Goal: Information Seeking & Learning: Check status

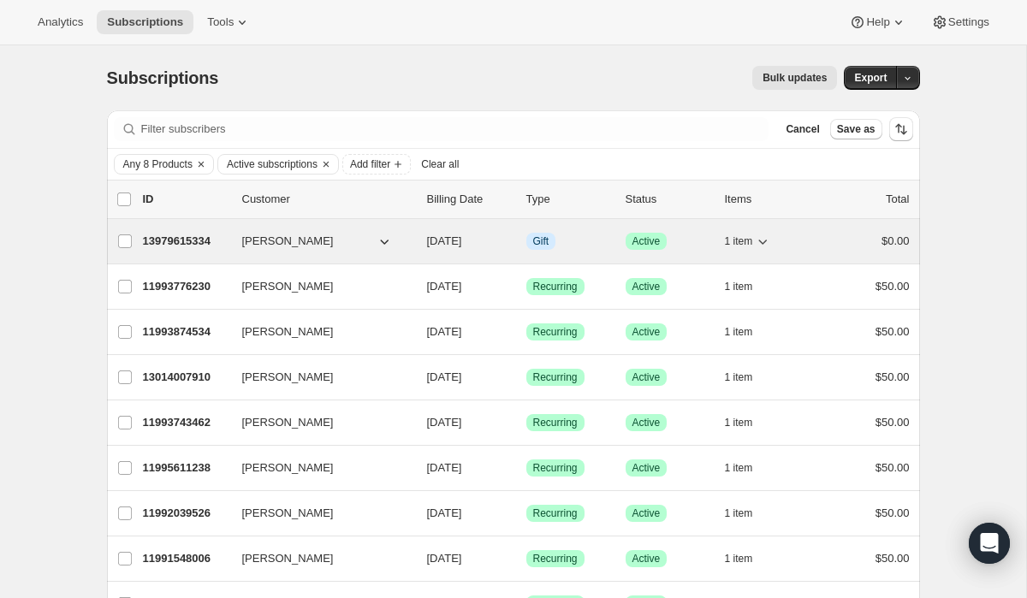
click at [212, 241] on p "13979615334" at bounding box center [186, 241] width 86 height 17
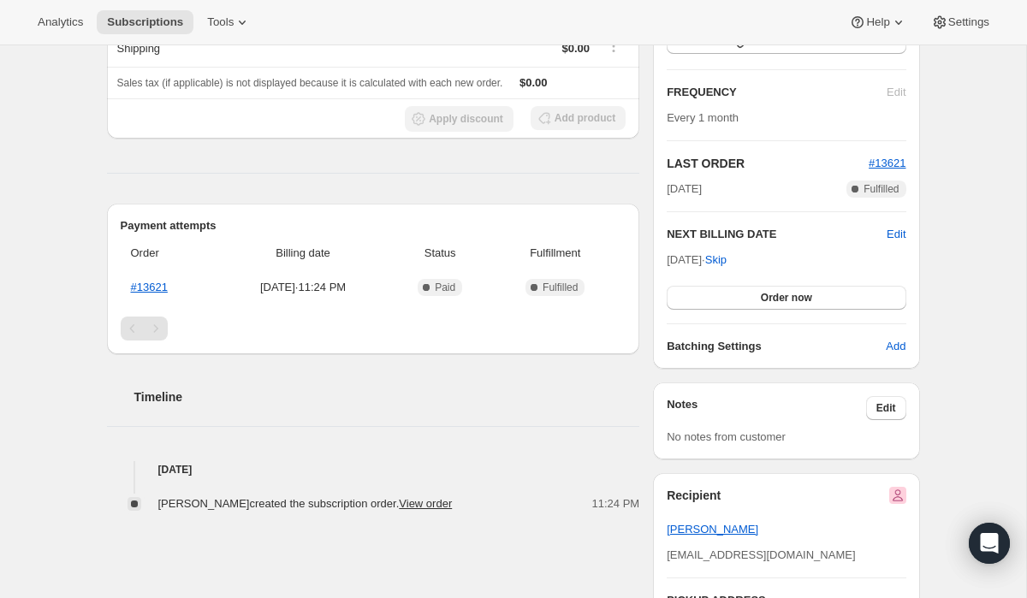
scroll to position [279, 0]
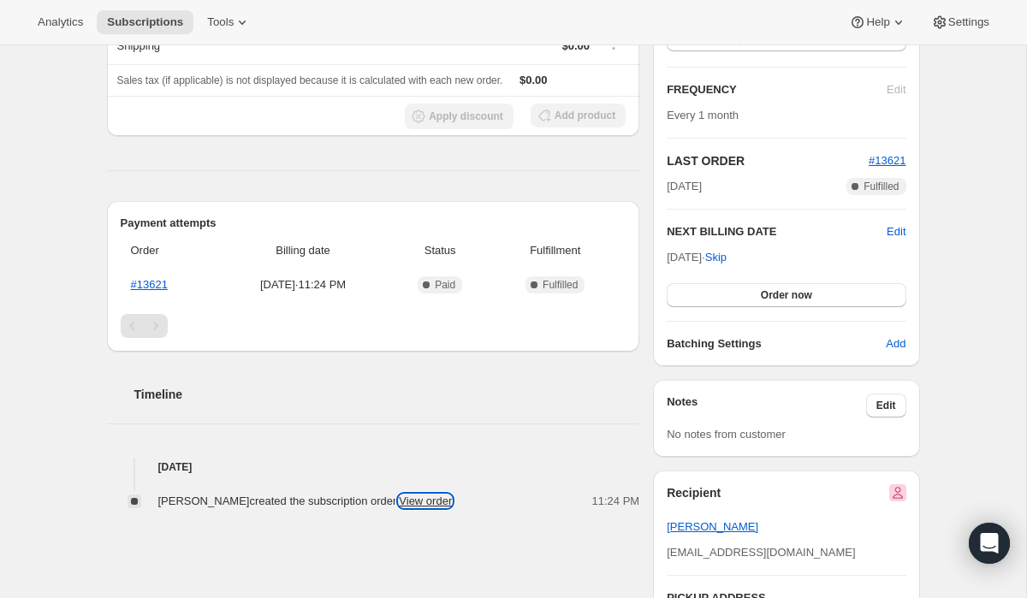
click at [422, 497] on link "View order" at bounding box center [425, 501] width 53 height 13
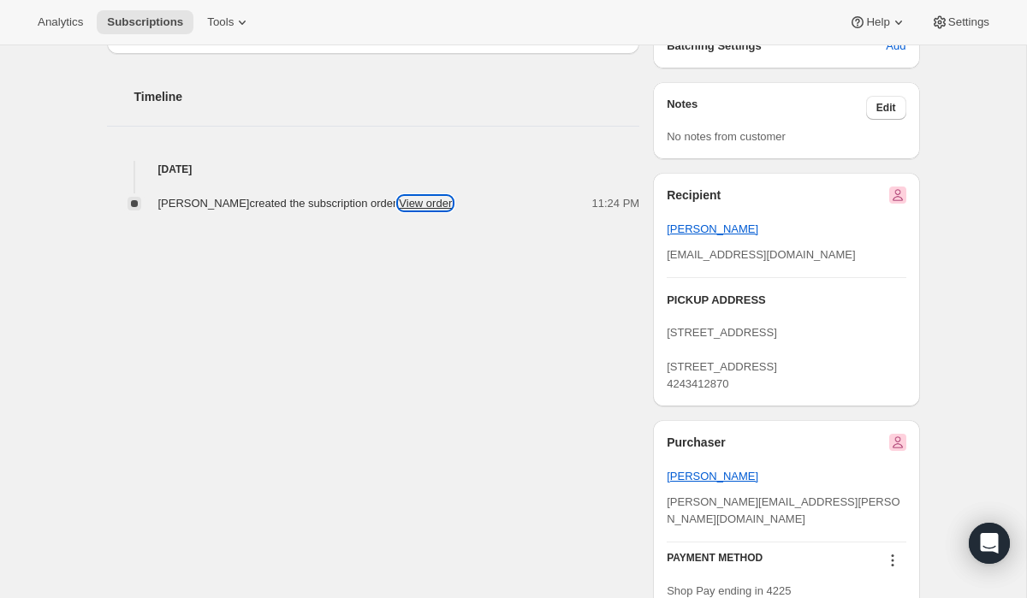
scroll to position [578, 0]
drag, startPoint x: 775, startPoint y: 255, endPoint x: 662, endPoint y: 253, distance: 113.8
click at [662, 253] on div "Recipient [PERSON_NAME] [PERSON_NAME][EMAIL_ADDRESS][DOMAIN_NAME] PICKUP ADDRES…" at bounding box center [786, 289] width 266 height 234
copy span "[EMAIL_ADDRESS][DOMAIN_NAME]"
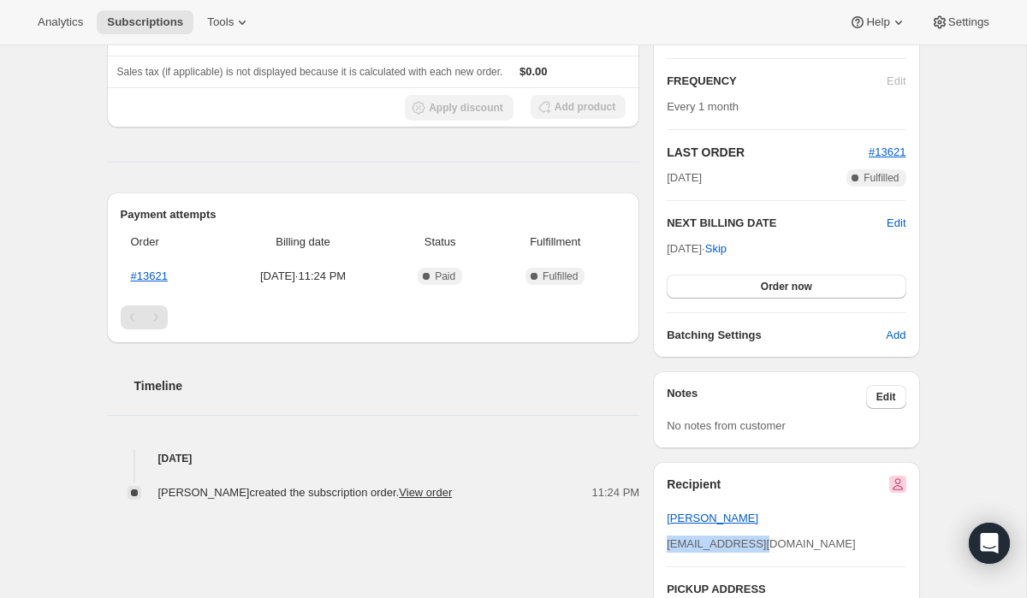
scroll to position [0, 0]
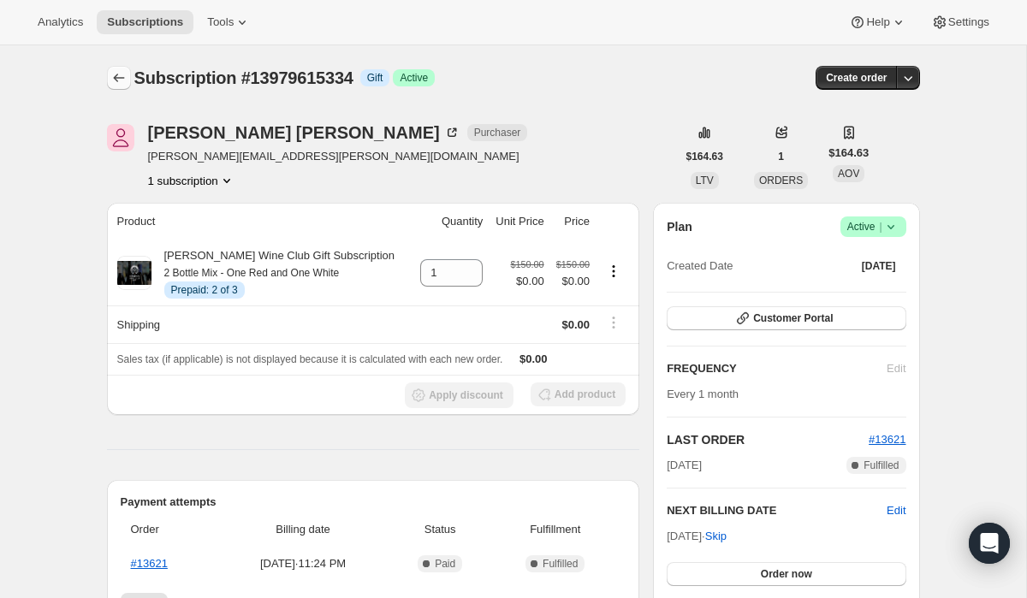
click at [110, 78] on icon "Subscriptions" at bounding box center [118, 77] width 17 height 17
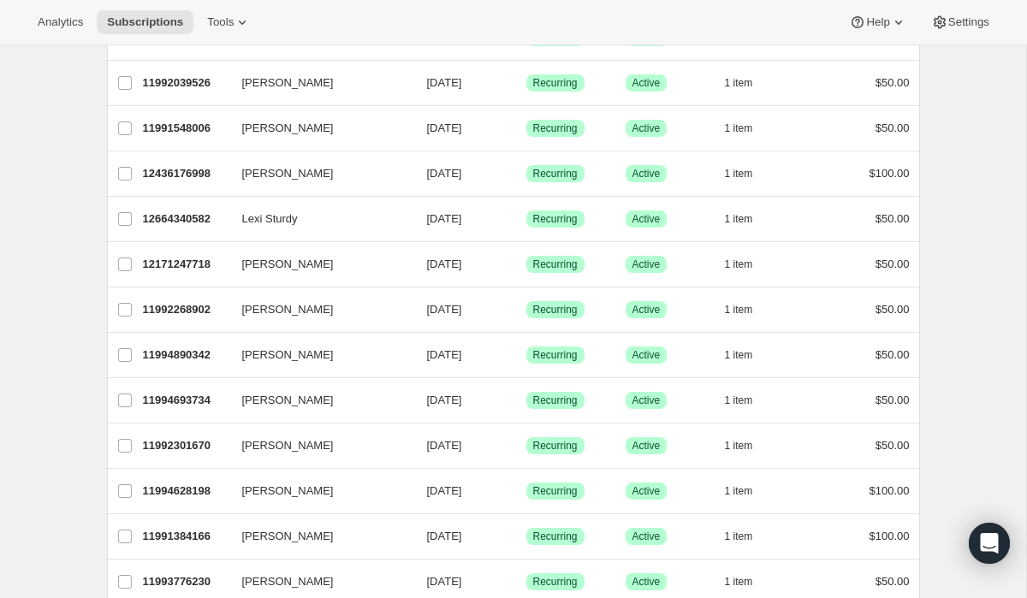
scroll to position [1952, 0]
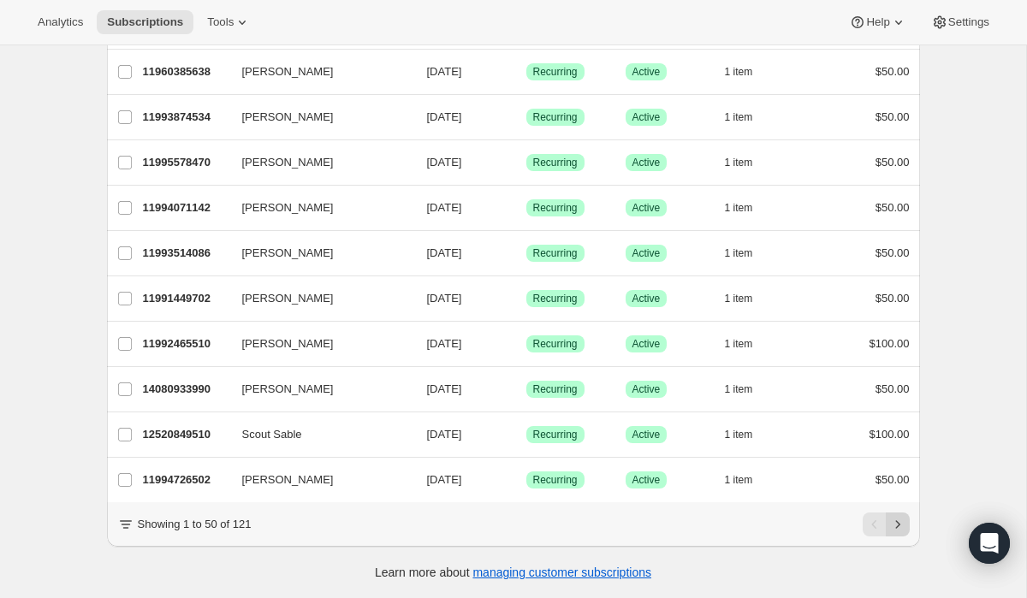
click at [905, 527] on button "Next" at bounding box center [898, 525] width 24 height 24
click at [903, 523] on icon "Next" at bounding box center [897, 524] width 17 height 17
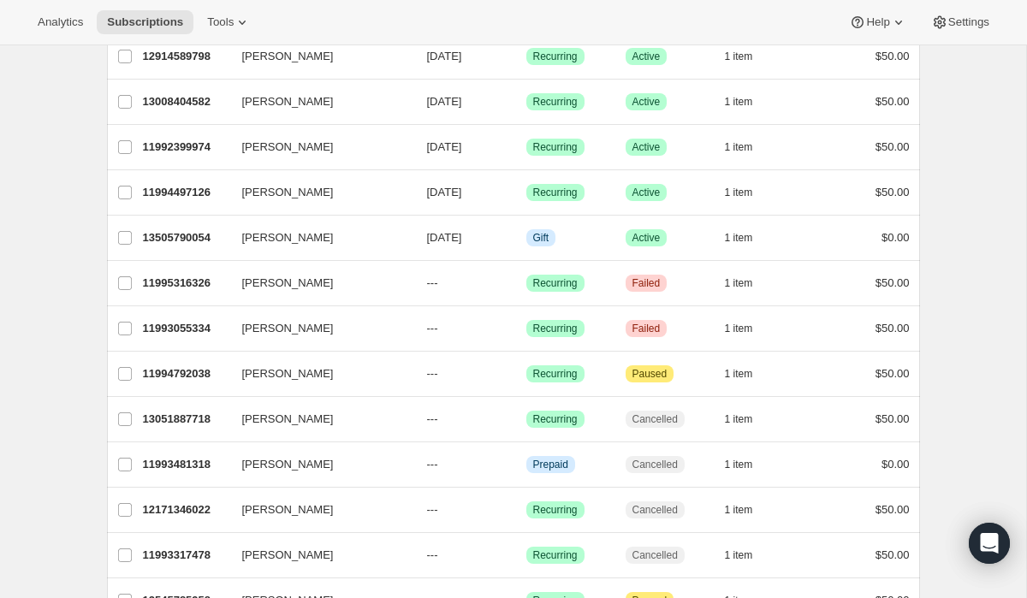
scroll to position [881, 0]
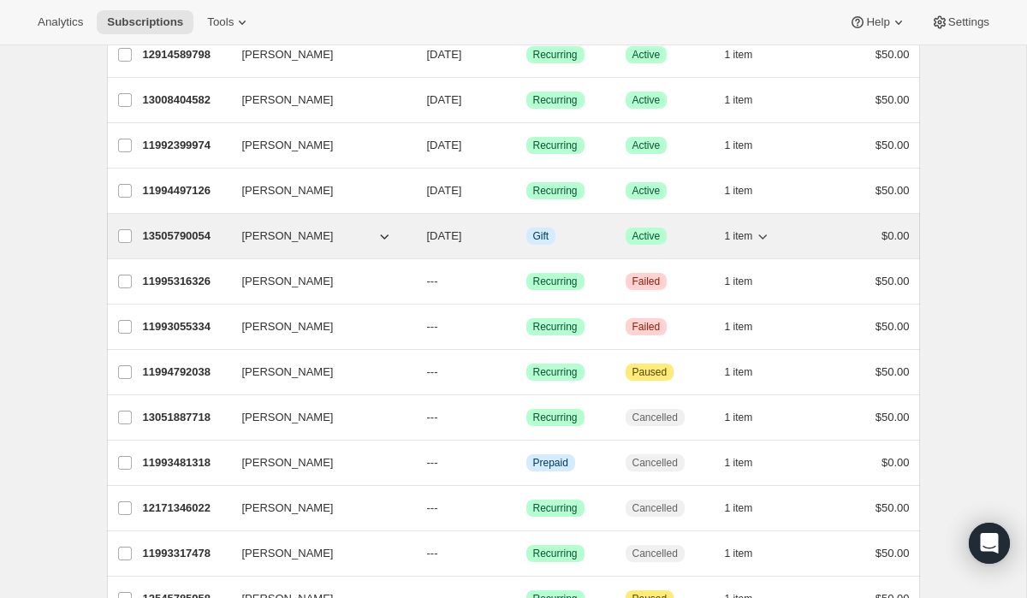
click at [182, 242] on p "13505790054" at bounding box center [186, 236] width 86 height 17
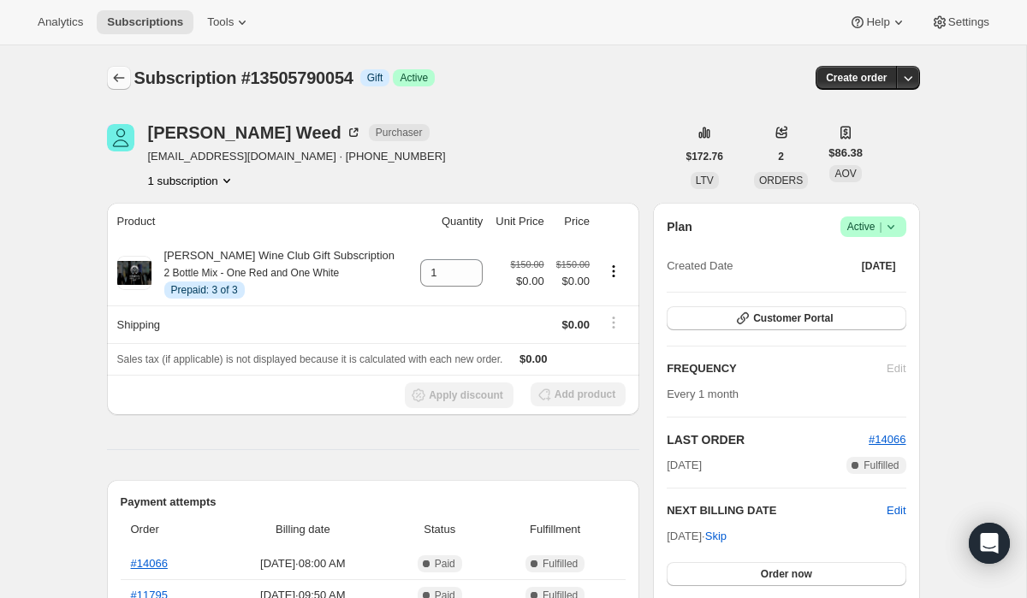
click at [118, 80] on icon "Subscriptions" at bounding box center [118, 77] width 17 height 17
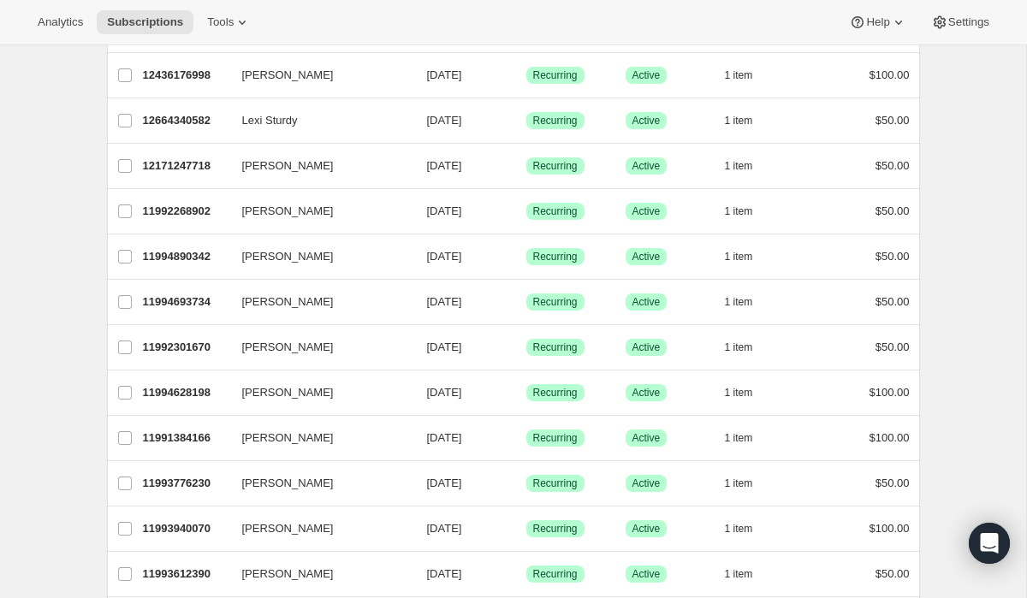
scroll to position [1952, 0]
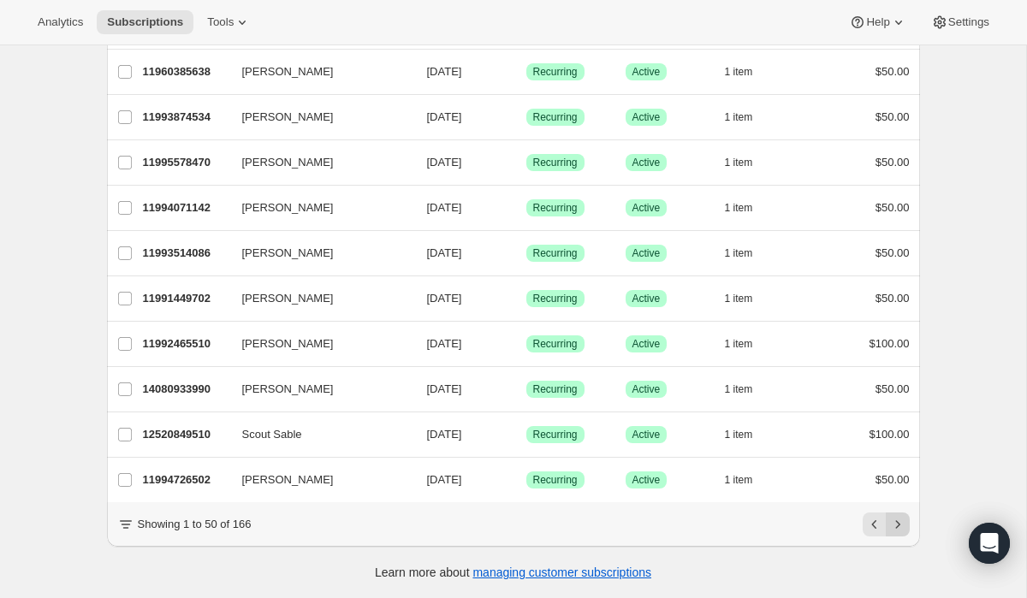
click at [899, 525] on icon "Next" at bounding box center [897, 524] width 4 height 8
click at [899, 521] on icon "Next" at bounding box center [897, 524] width 17 height 17
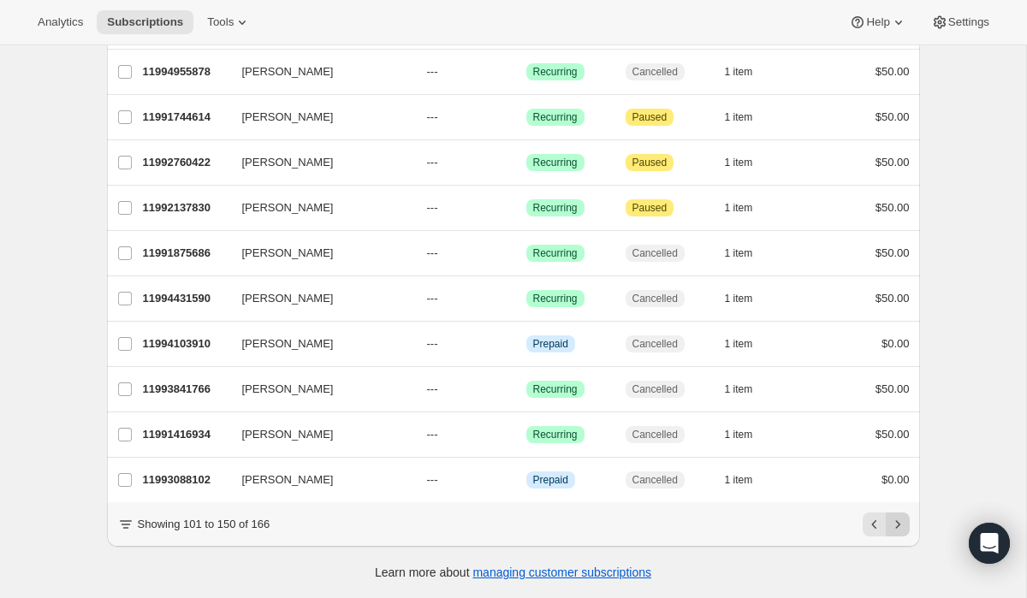
click at [897, 522] on icon "Next" at bounding box center [897, 524] width 4 height 8
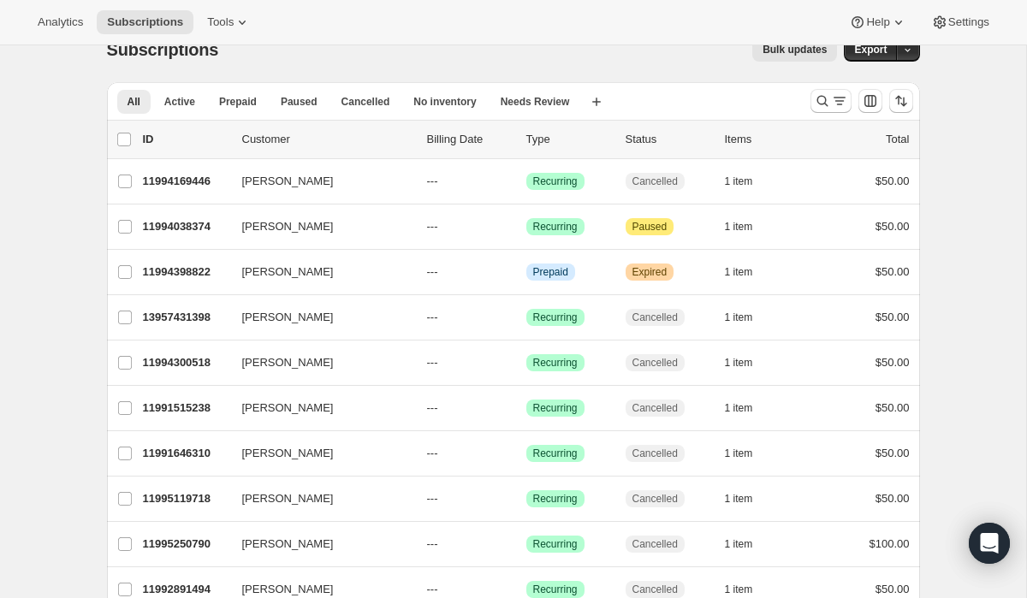
scroll to position [0, 0]
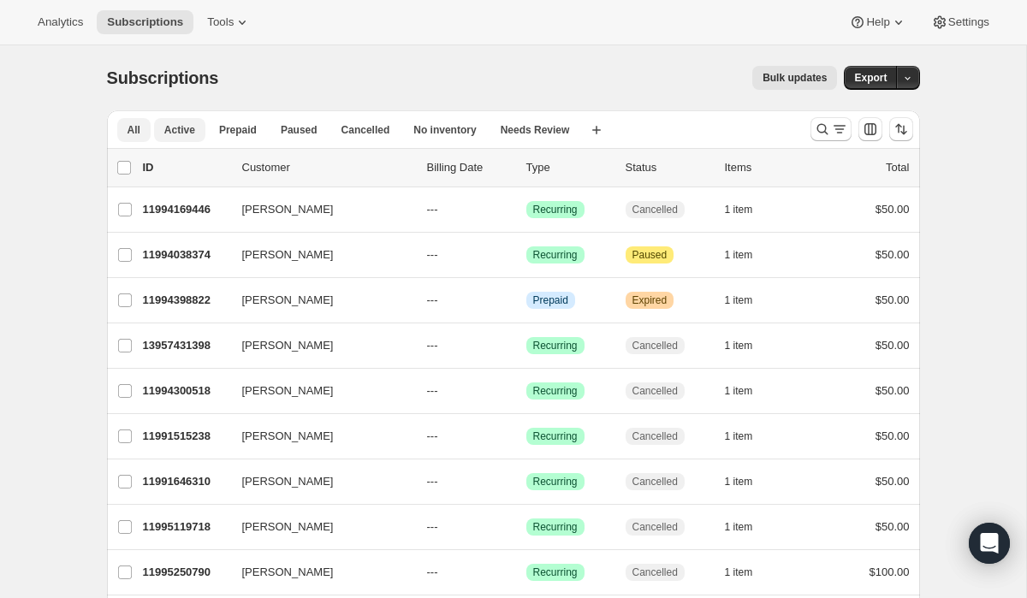
click at [175, 128] on span "Active" at bounding box center [179, 130] width 31 height 14
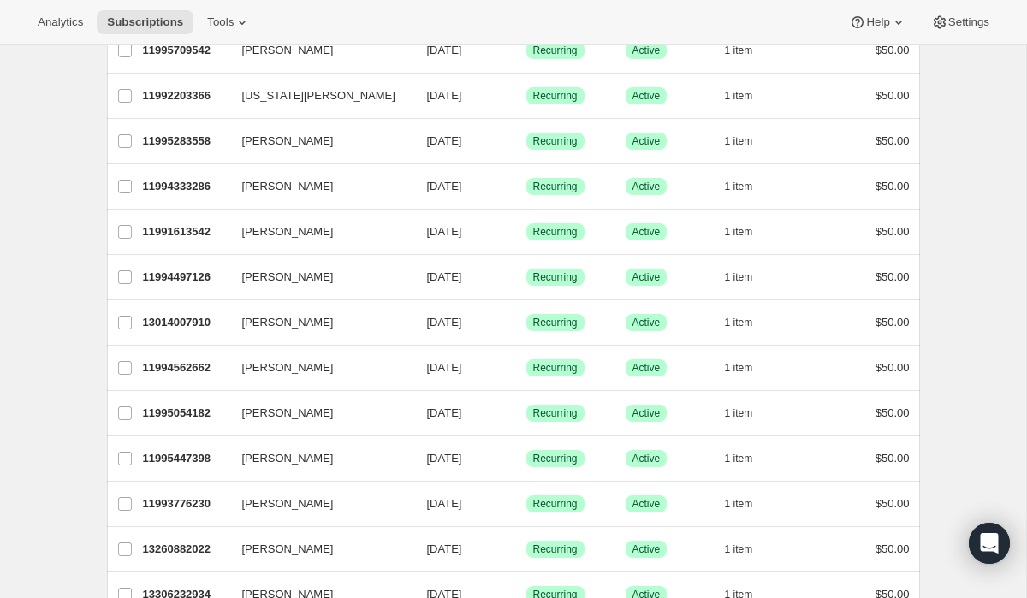
scroll to position [1952, 0]
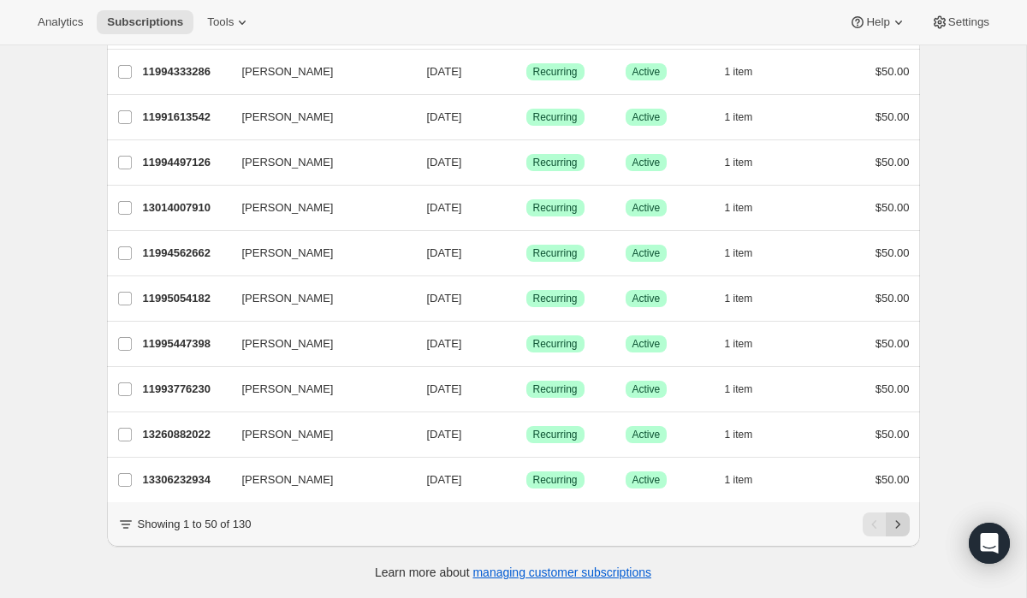
click at [894, 524] on icon "Next" at bounding box center [897, 524] width 17 height 17
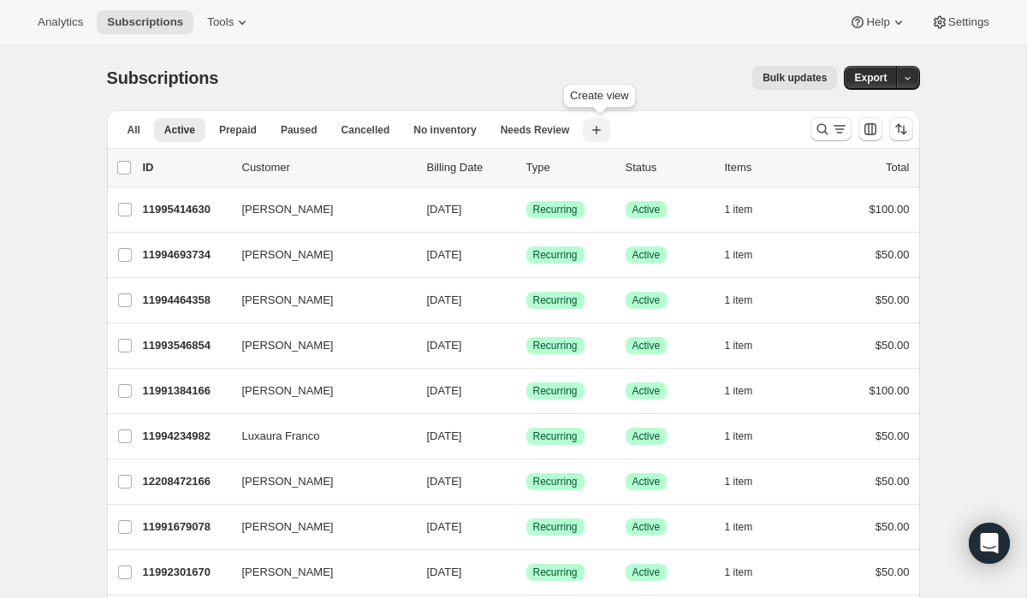
click at [598, 128] on icon "button" at bounding box center [596, 130] width 17 height 17
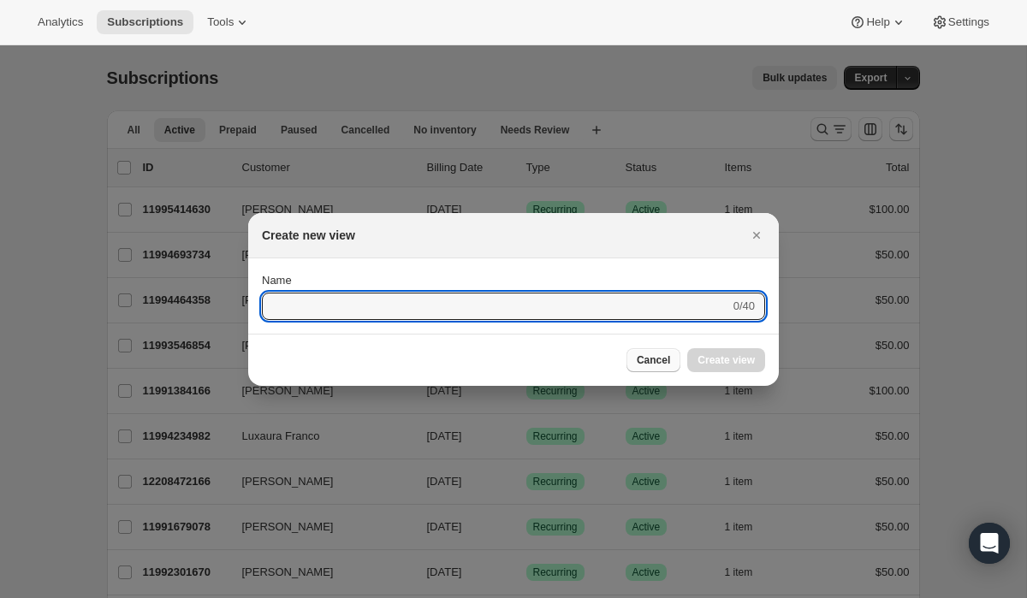
click at [637, 371] on button "Cancel" at bounding box center [653, 360] width 54 height 24
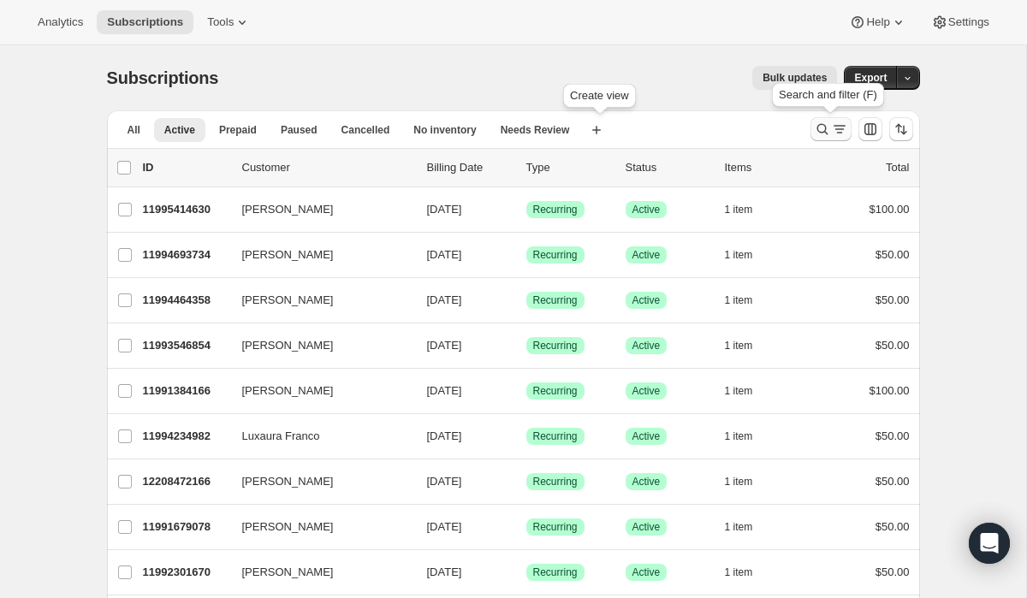
click at [821, 134] on icon "Search and filter results" at bounding box center [822, 129] width 17 height 17
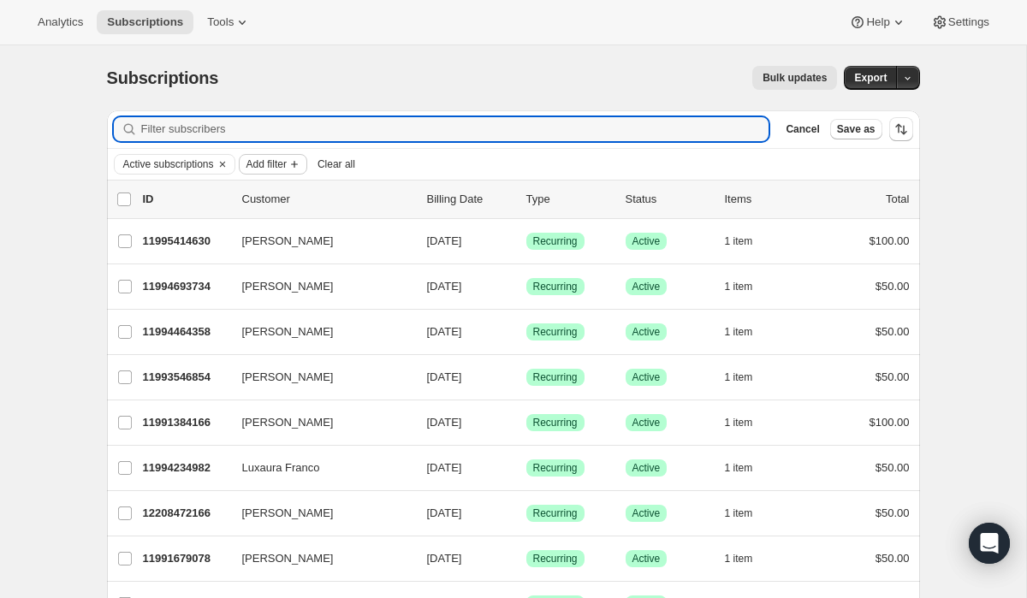
click at [278, 172] on button "Add filter" at bounding box center [273, 164] width 68 height 21
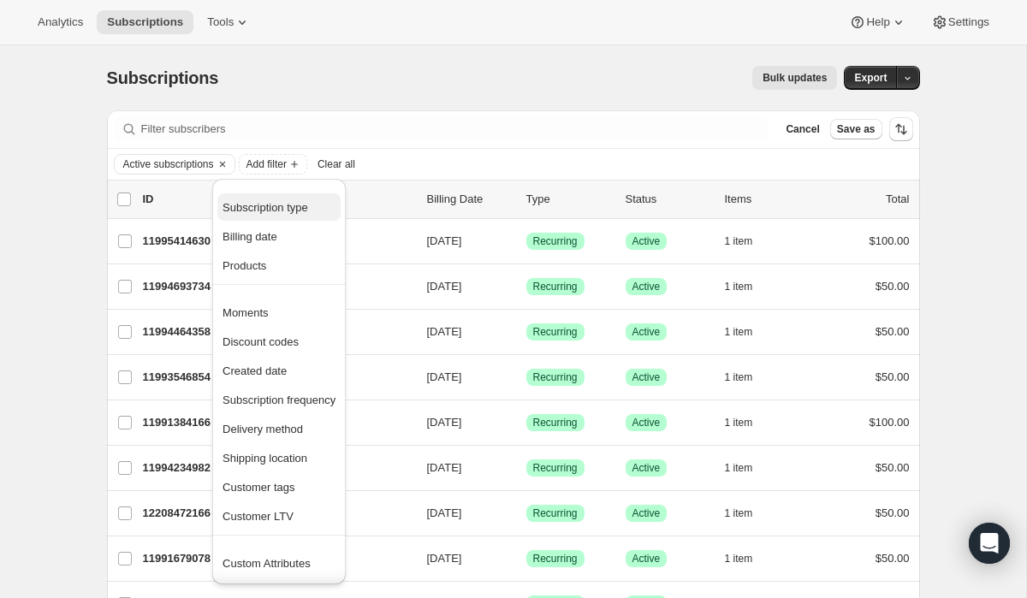
click at [264, 212] on span "Subscription type" at bounding box center [266, 207] width 86 height 13
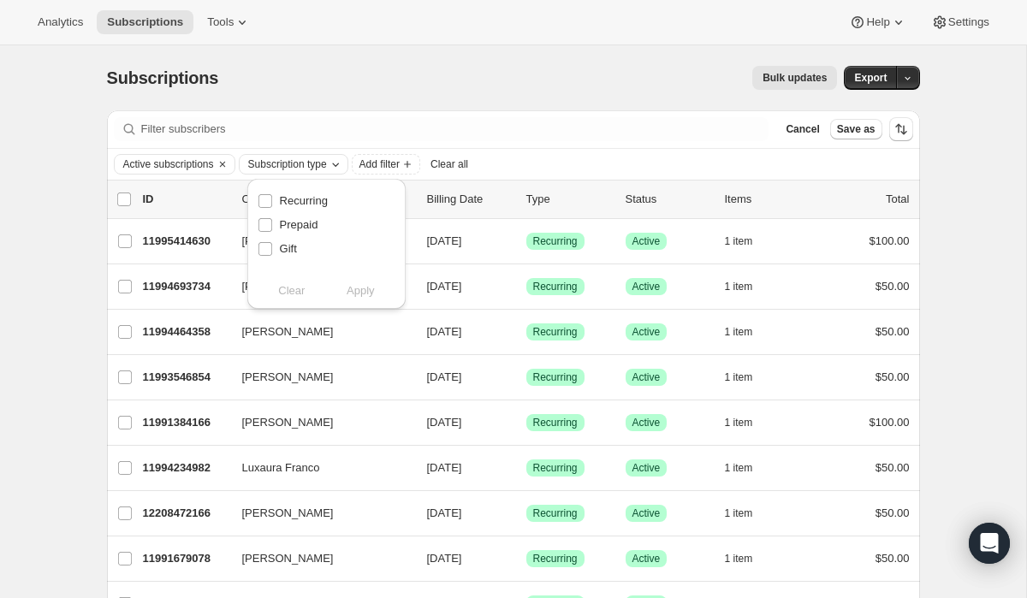
click at [344, 163] on div "Subscription type" at bounding box center [295, 164] width 98 height 17
click at [400, 169] on span "Add filter" at bounding box center [379, 164] width 40 height 14
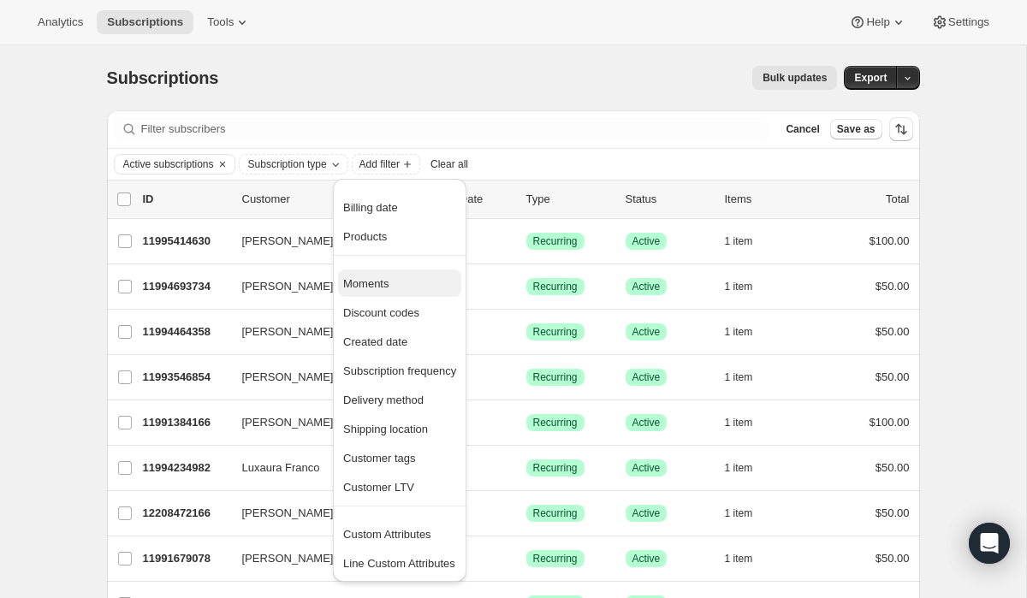
scroll to position [13, 0]
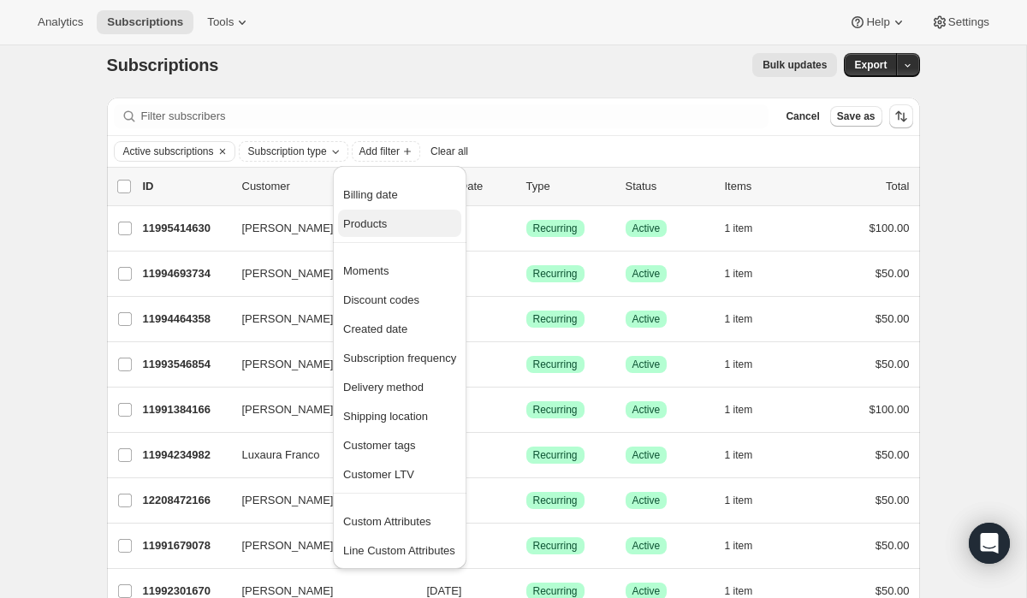
click at [369, 226] on span "Products" at bounding box center [365, 223] width 44 height 13
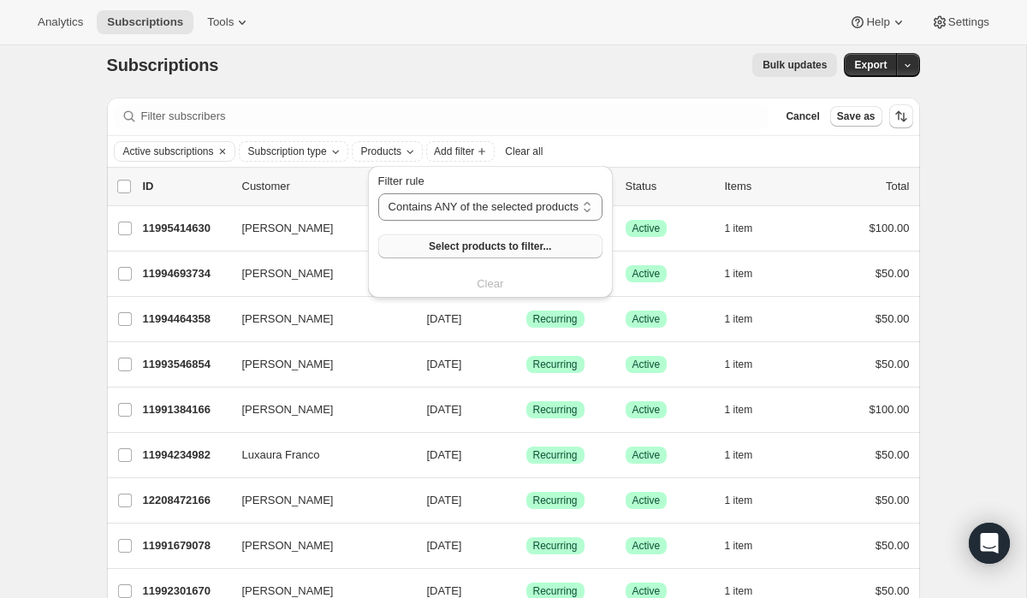
click at [449, 241] on span "Select products to filter..." at bounding box center [490, 247] width 122 height 14
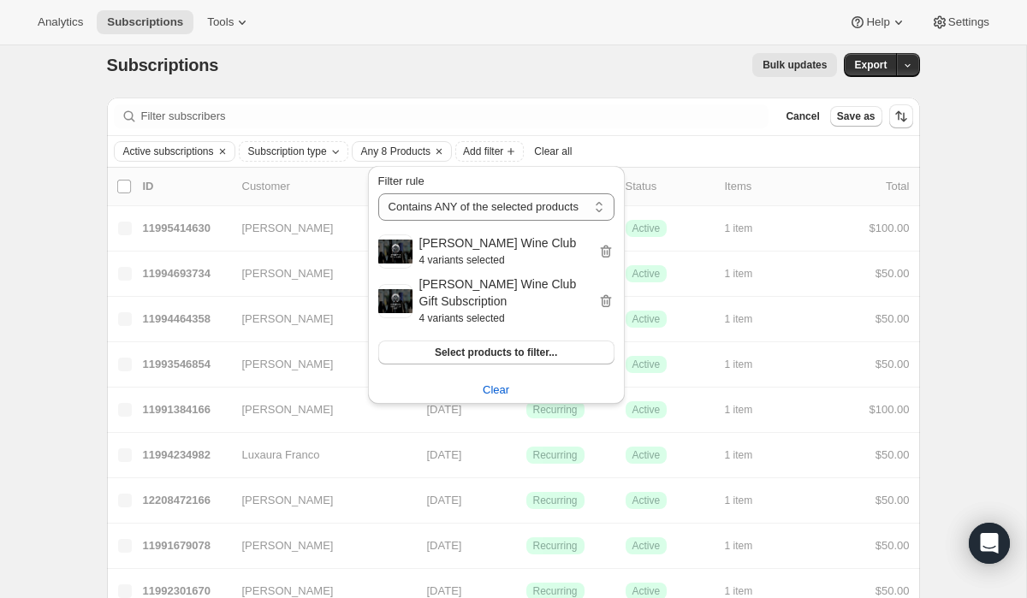
click at [588, 70] on div "Bulk updates" at bounding box center [538, 65] width 598 height 24
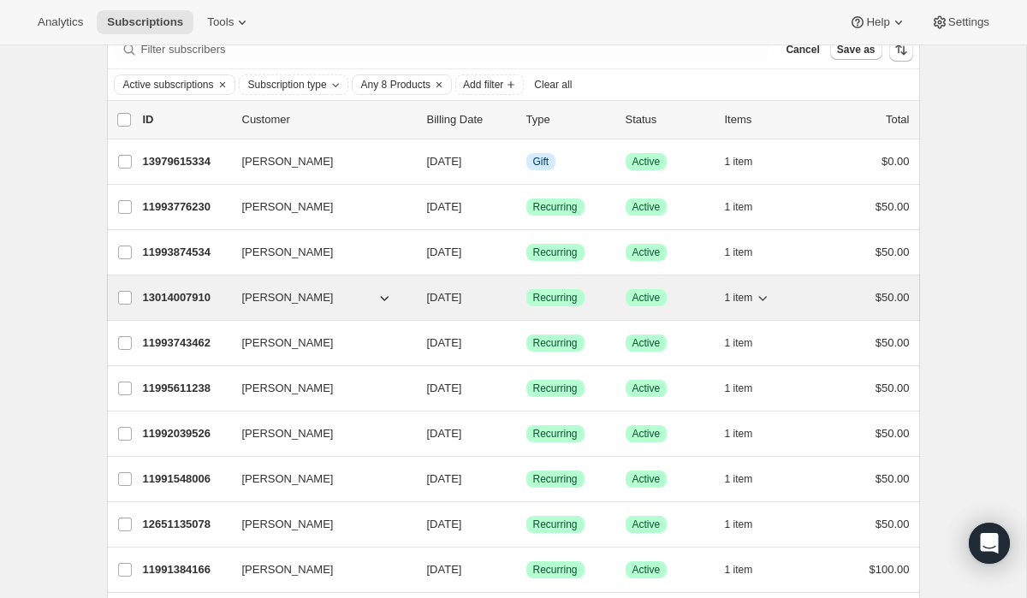
scroll to position [0, 0]
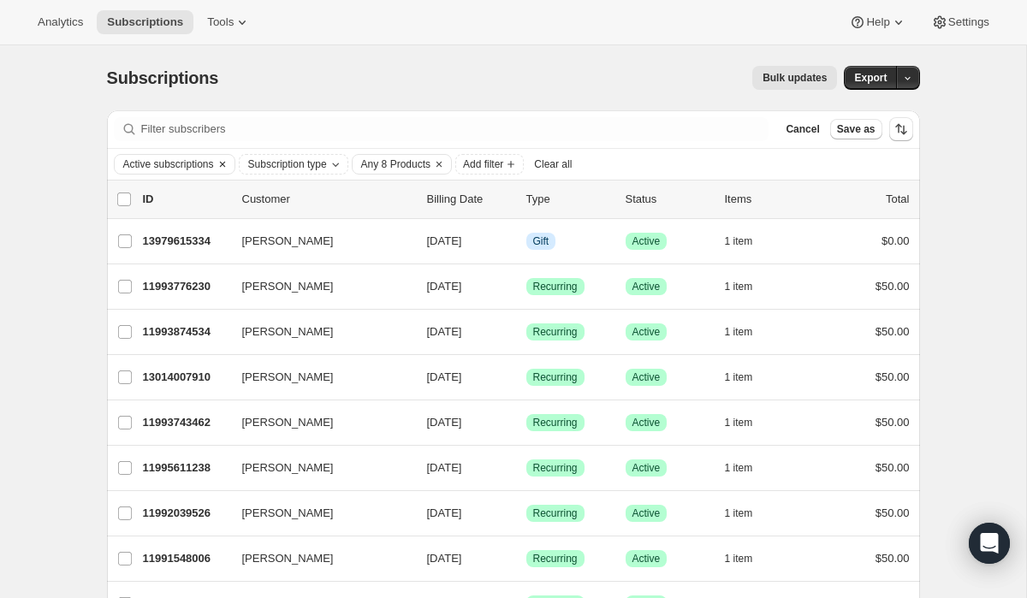
click at [229, 163] on icon "Clear" at bounding box center [223, 164] width 14 height 14
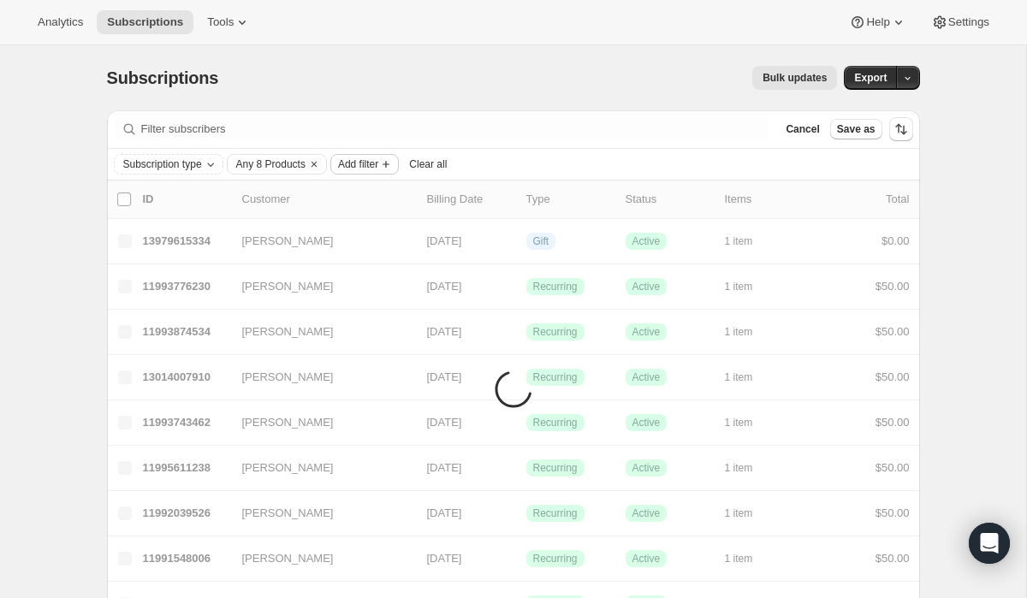
click at [378, 160] on span "Add filter" at bounding box center [358, 164] width 40 height 14
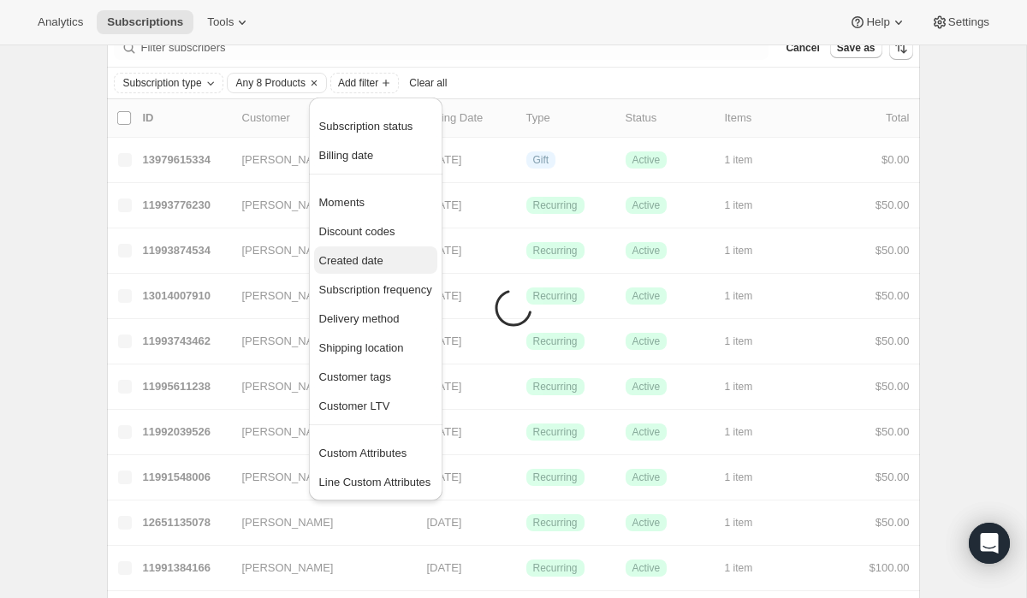
scroll to position [87, 0]
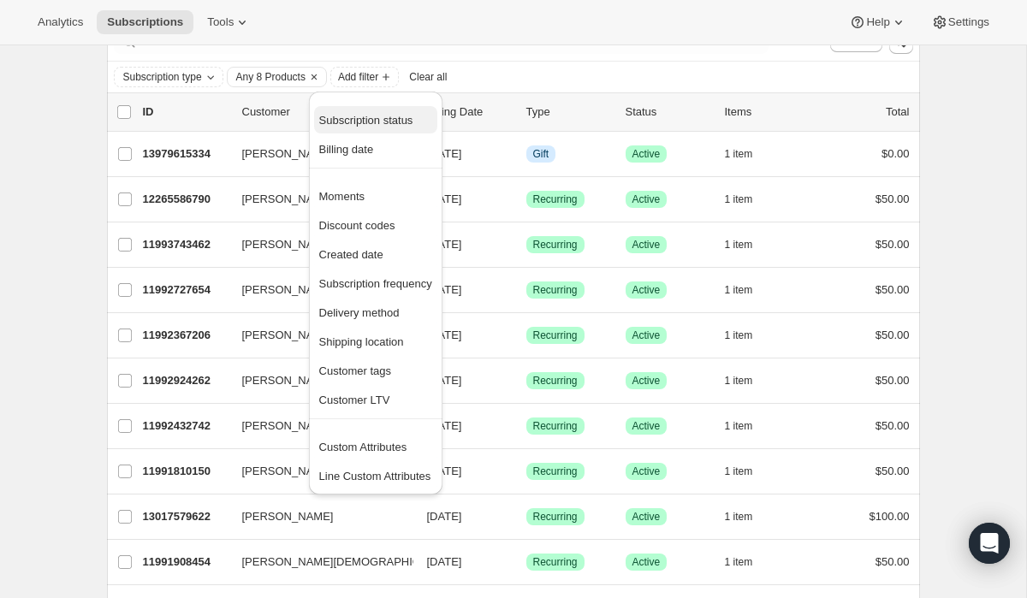
click at [381, 112] on span "Subscription status" at bounding box center [375, 120] width 113 height 17
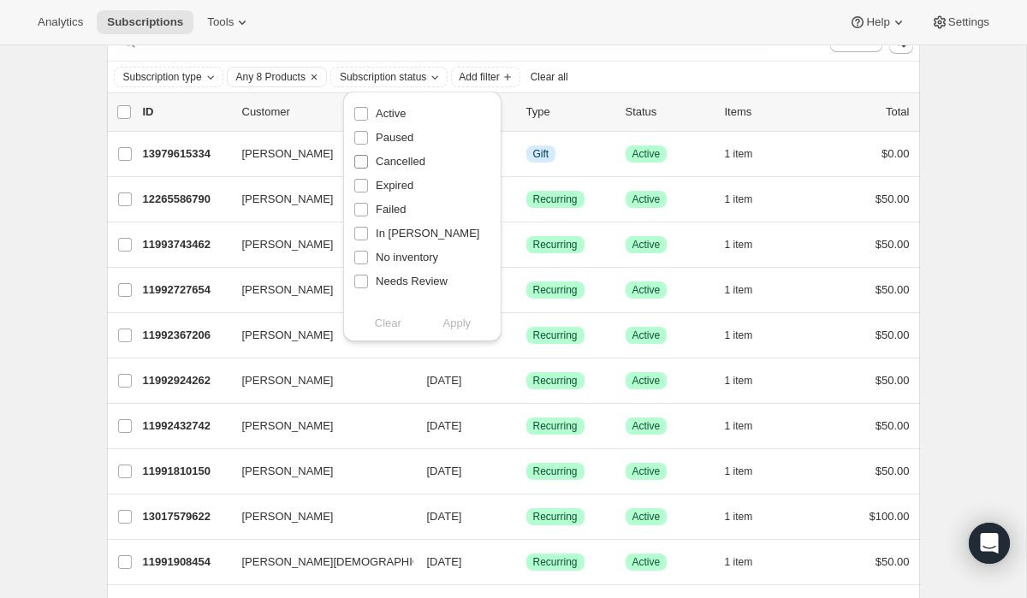
click at [359, 165] on input "Cancelled" at bounding box center [361, 162] width 14 height 14
checkbox input "true"
click at [365, 134] on input "Paused" at bounding box center [361, 138] width 14 height 14
checkbox input "true"
click at [458, 323] on span "Apply" at bounding box center [457, 323] width 28 height 17
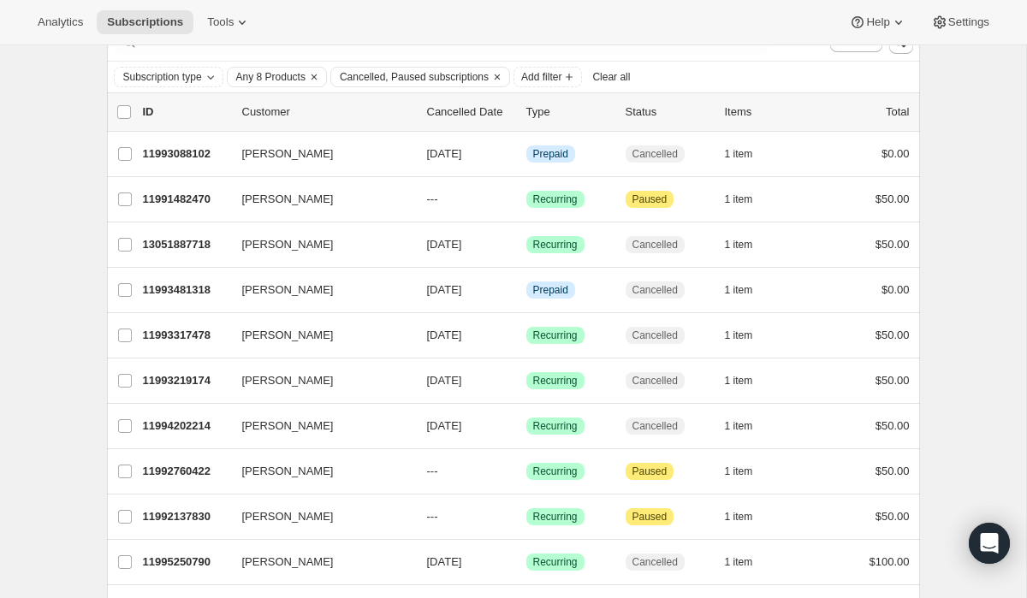
scroll to position [0, 0]
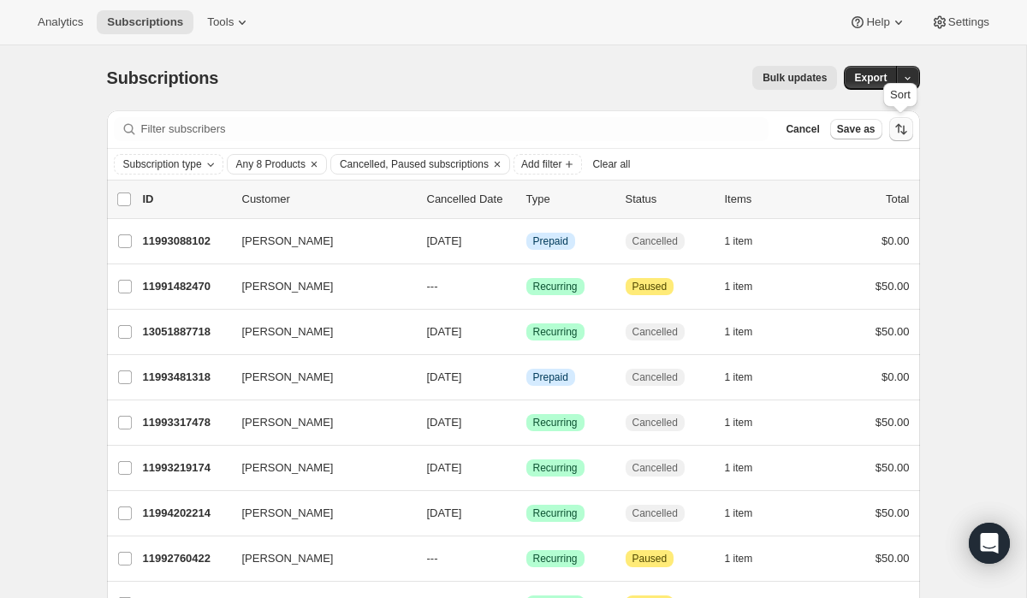
click at [894, 136] on icon "Sort the results" at bounding box center [901, 129] width 17 height 17
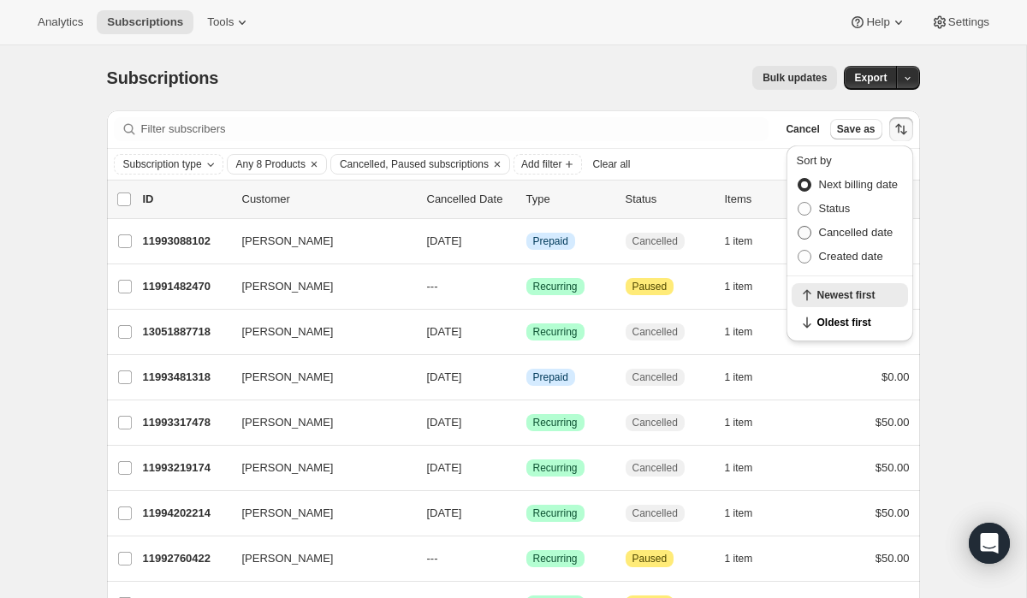
click at [800, 236] on span at bounding box center [805, 233] width 14 height 14
click at [799, 227] on input "Cancelled date" at bounding box center [798, 226] width 1 height 1
radio input "true"
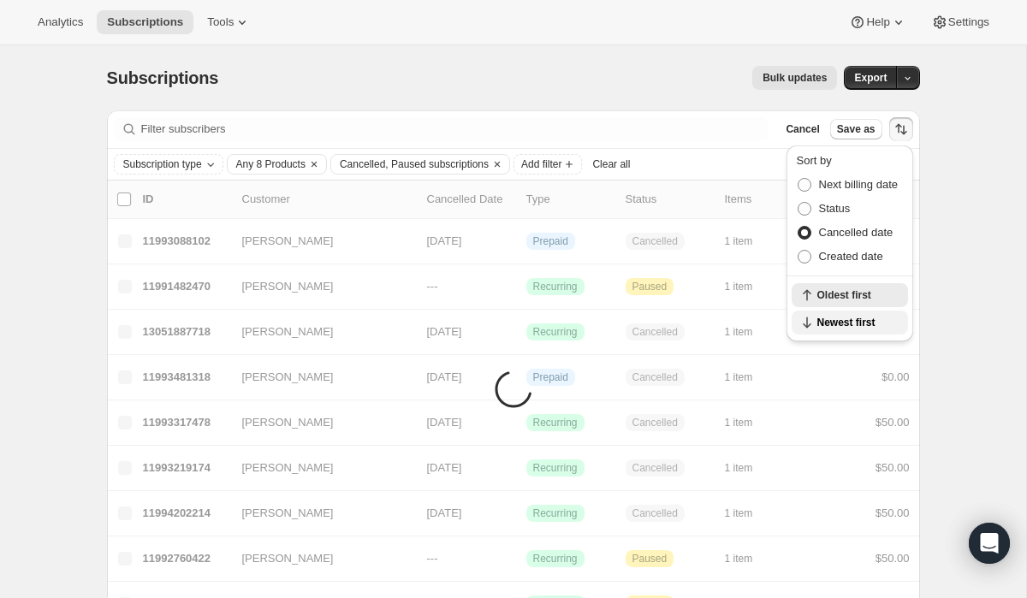
click at [810, 320] on icon "button" at bounding box center [807, 322] width 17 height 17
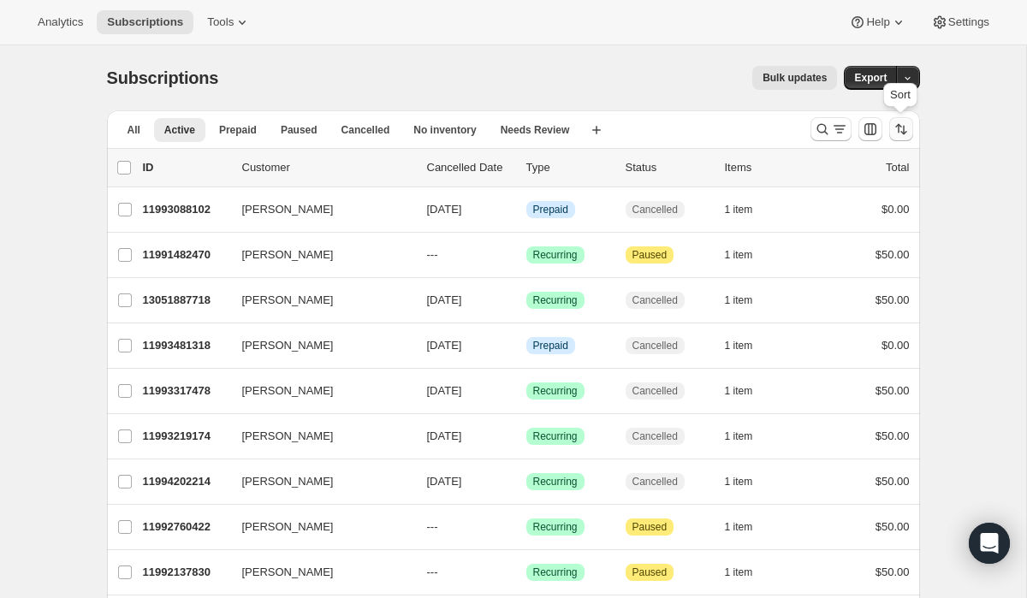
click at [894, 129] on icon "Sort the results" at bounding box center [901, 129] width 17 height 17
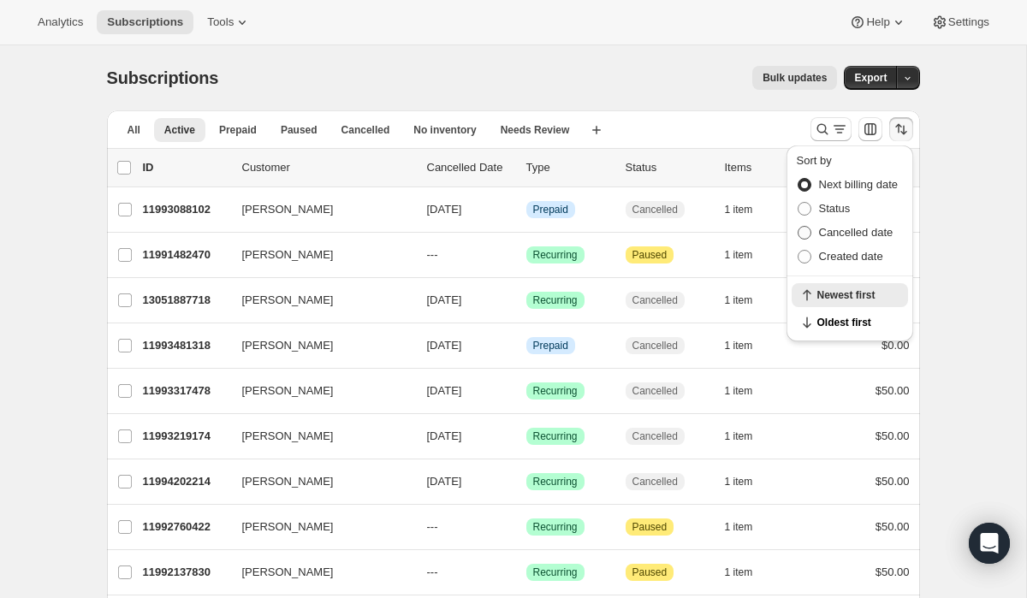
click at [807, 225] on span at bounding box center [804, 232] width 15 height 15
click at [799, 226] on input "Cancelled date" at bounding box center [798, 226] width 1 height 1
radio input "true"
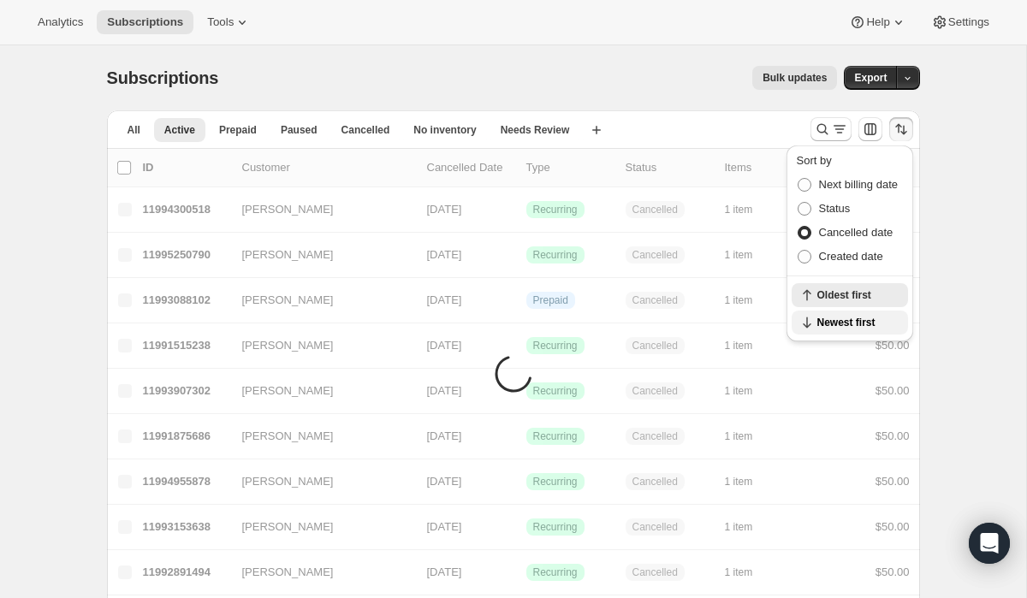
click at [804, 331] on button "Newest first" at bounding box center [850, 323] width 116 height 24
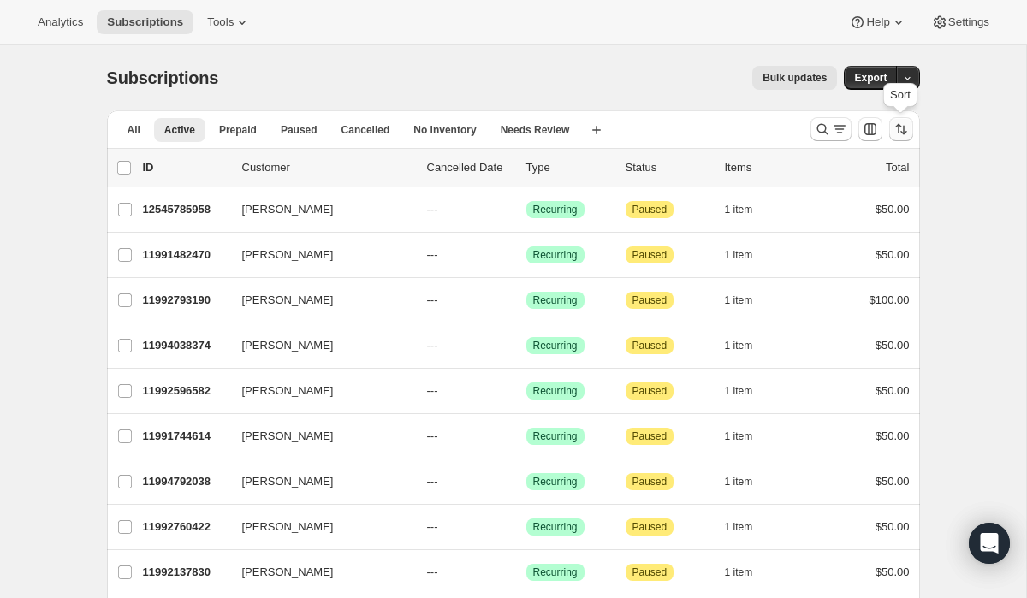
click at [911, 131] on button "Sort the results" at bounding box center [901, 129] width 24 height 24
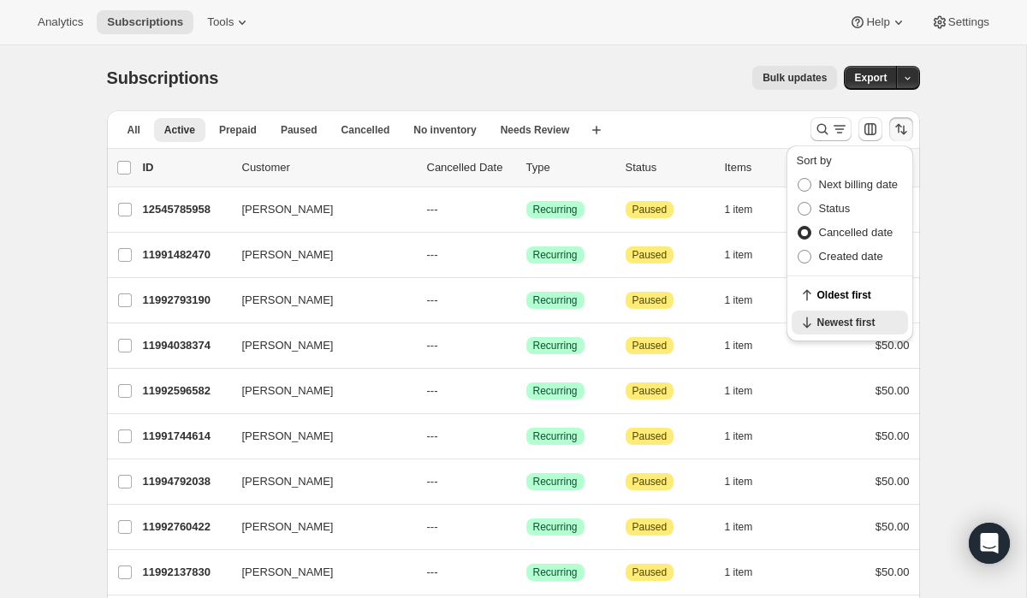
click at [911, 133] on button "Sort the results" at bounding box center [901, 129] width 24 height 24
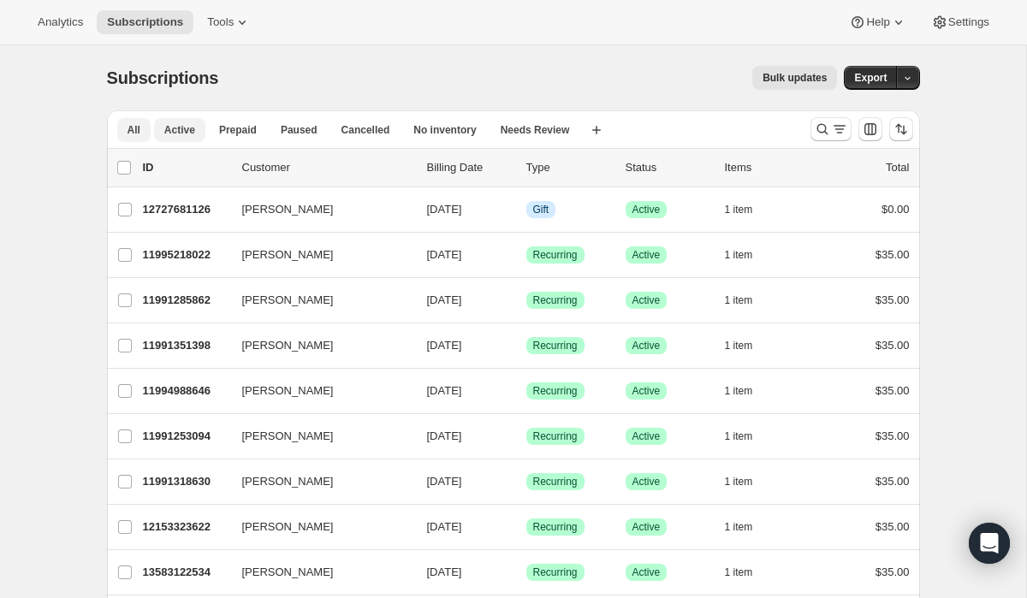
click at [167, 133] on span "Active" at bounding box center [179, 130] width 31 height 14
click at [821, 122] on icon "Search and filter results" at bounding box center [839, 129] width 17 height 17
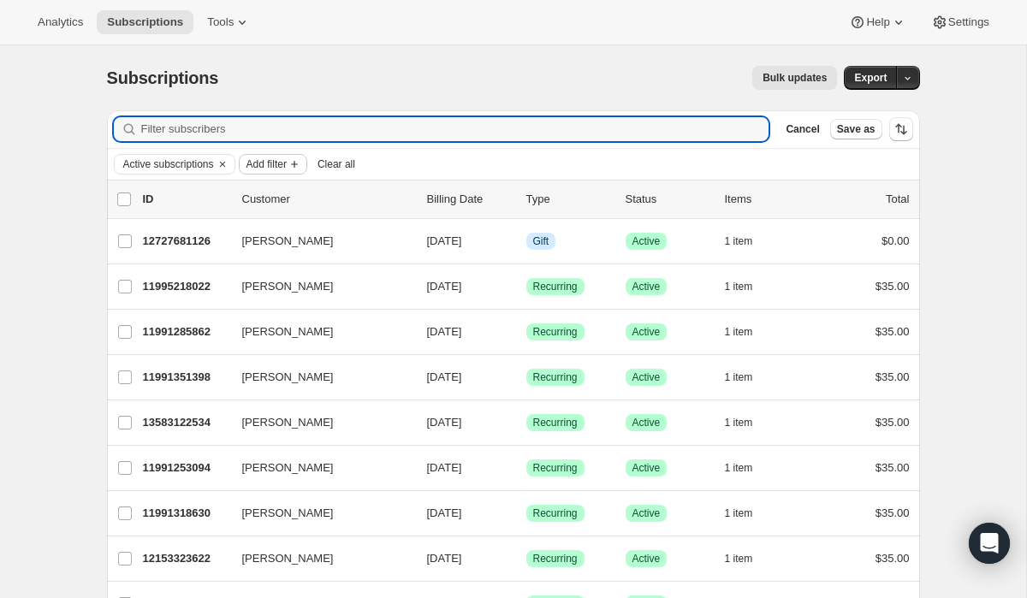
click at [289, 156] on button "Add filter" at bounding box center [273, 164] width 68 height 21
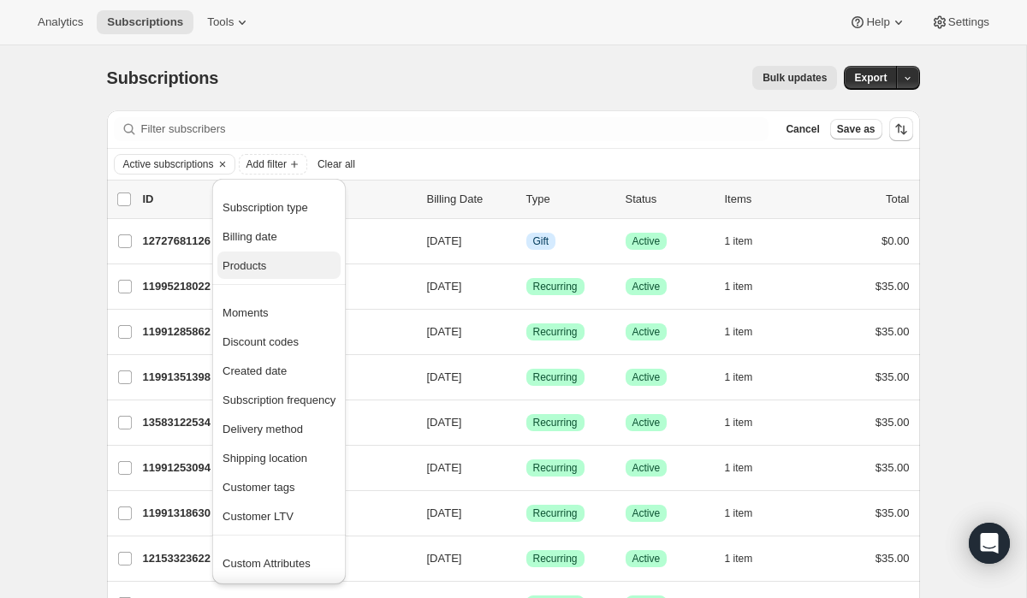
click at [279, 264] on span "Products" at bounding box center [279, 266] width 113 height 17
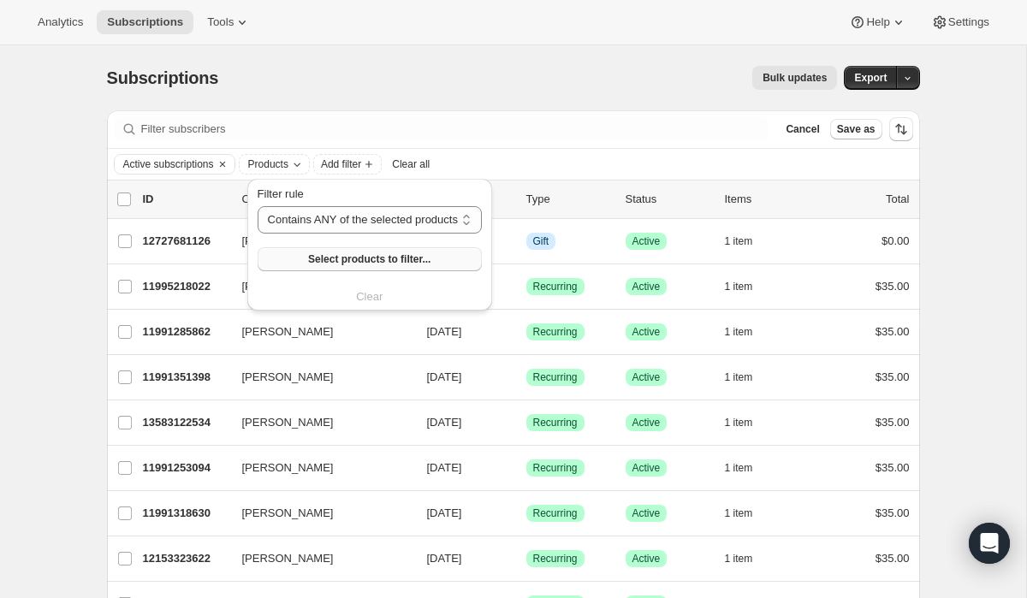
click at [330, 263] on span "Select products to filter..." at bounding box center [369, 259] width 122 height 14
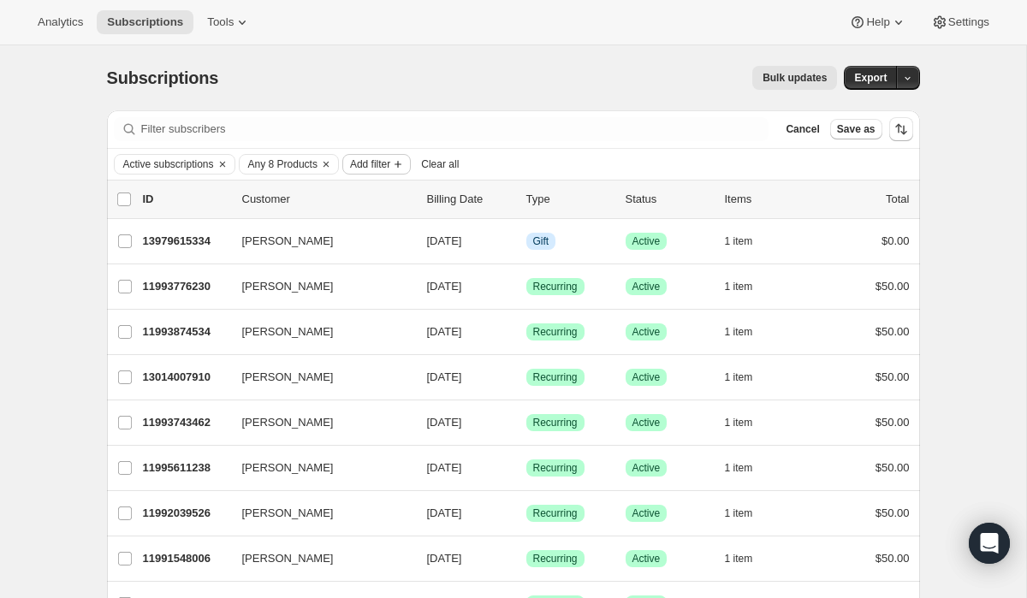
click at [401, 163] on icon "Add filter" at bounding box center [398, 164] width 7 height 7
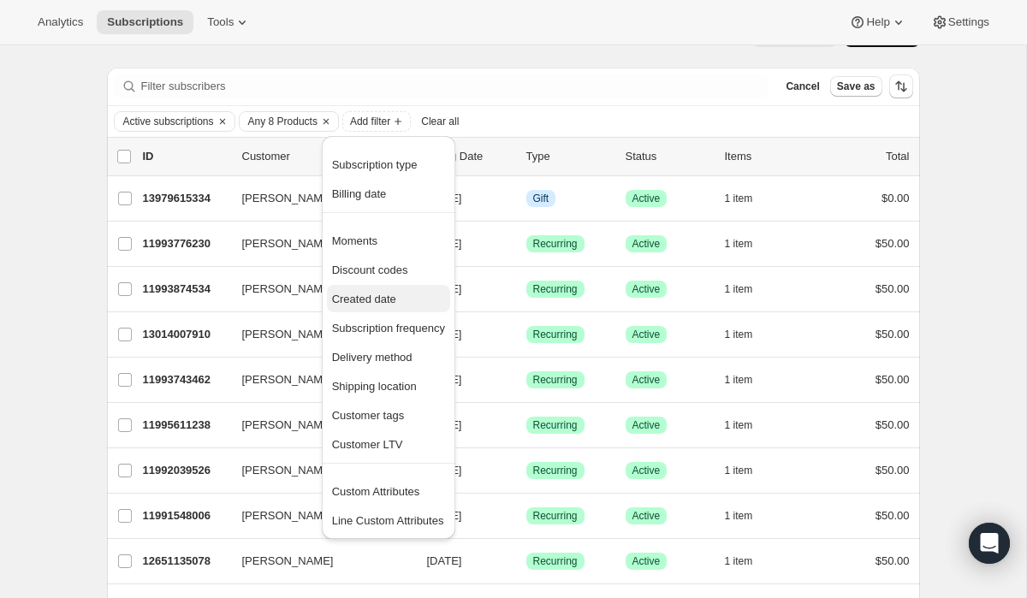
scroll to position [39, 0]
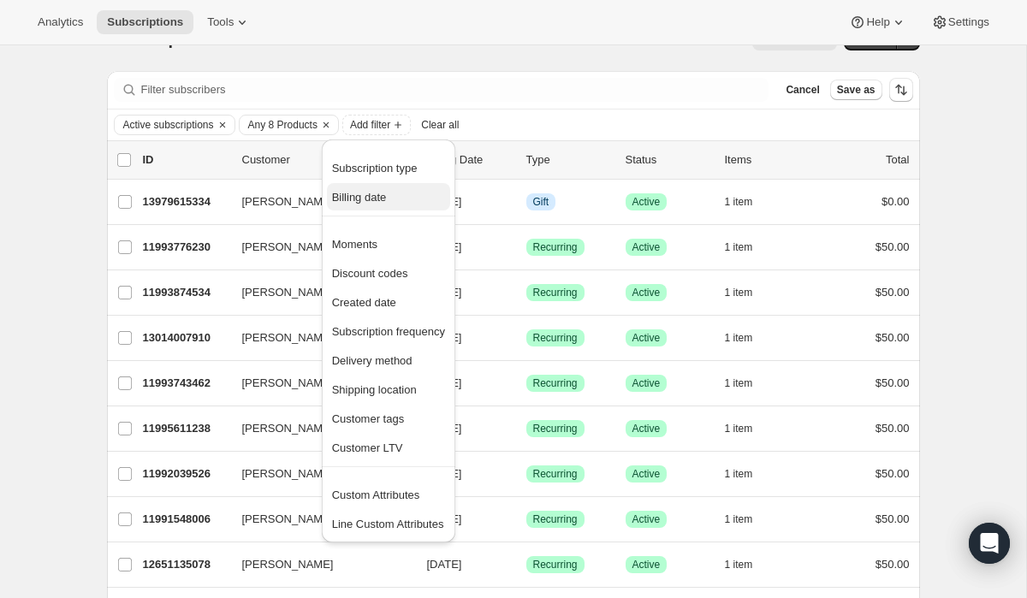
click at [396, 187] on button "Billing date" at bounding box center [388, 196] width 123 height 27
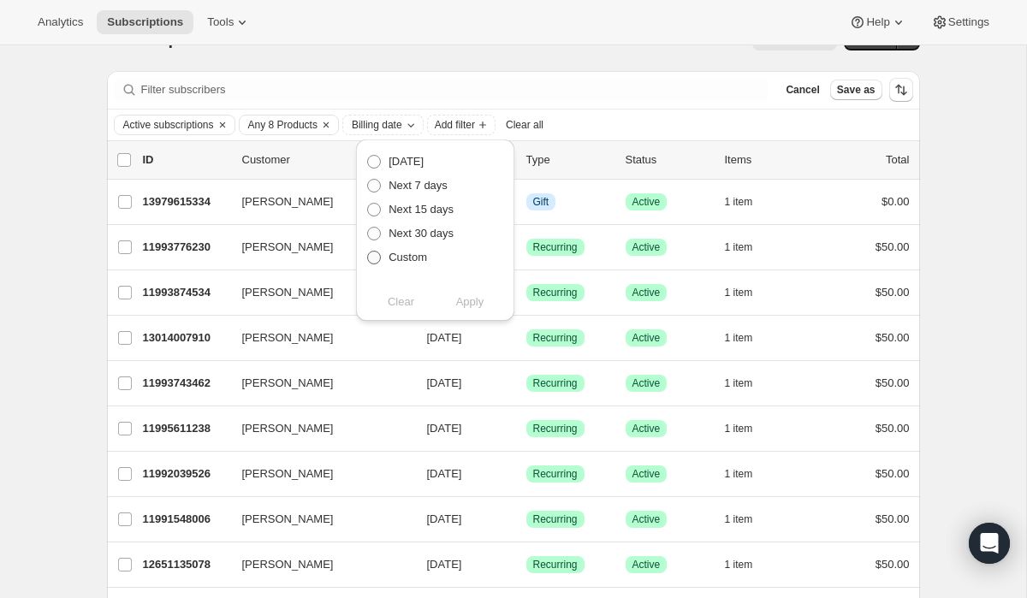
click at [376, 264] on span at bounding box center [373, 257] width 15 height 15
click at [368, 252] on input "Custom" at bounding box center [367, 251] width 1 height 1
radio input "true"
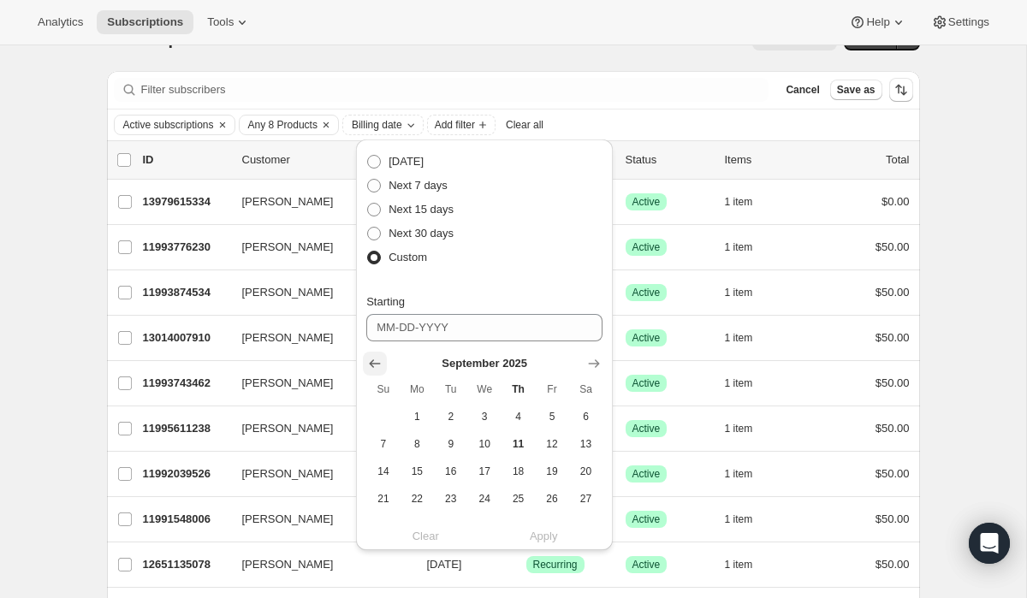
click at [376, 364] on icon "Show previous month, August 2025" at bounding box center [375, 363] width 11 height 9
click at [595, 357] on icon "Show next month, September 2025" at bounding box center [593, 363] width 17 height 17
click at [417, 443] on span "8" at bounding box center [417, 444] width 20 height 14
click at [425, 441] on span "8" at bounding box center [417, 444] width 20 height 14
click at [505, 278] on div "Next billing date Today Next 7 days Next 15 days Next 30 days Custom Starting 0…" at bounding box center [484, 503] width 236 height 714
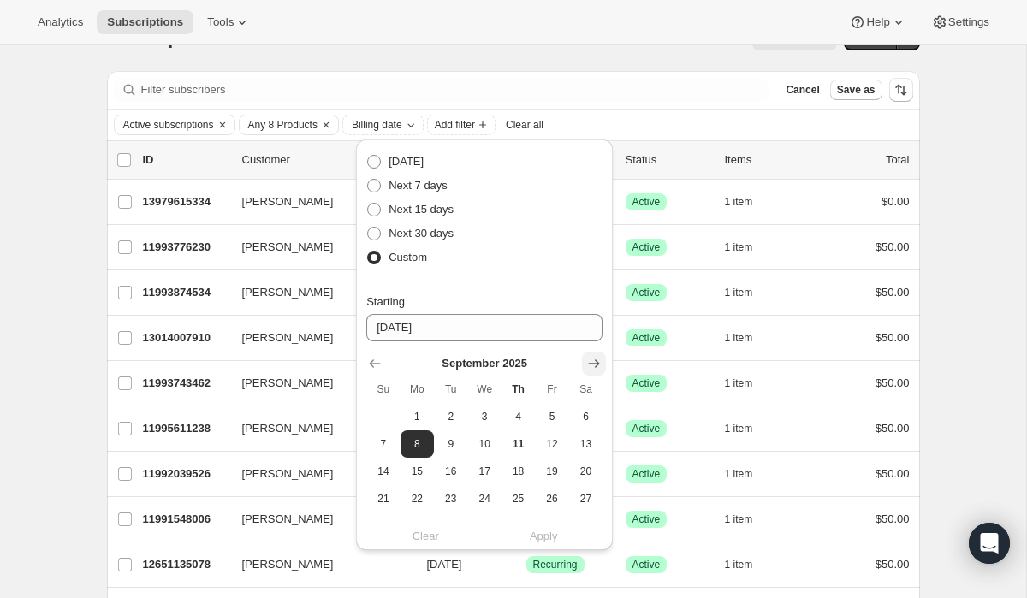
click at [597, 363] on icon "Show next month, October 2025" at bounding box center [594, 363] width 11 height 9
click at [378, 363] on icon "Show previous month, September 2025" at bounding box center [374, 363] width 17 height 17
click at [523, 443] on span "11" at bounding box center [518, 444] width 20 height 14
click at [377, 360] on icon "Show previous month, August 2025" at bounding box center [374, 363] width 17 height 17
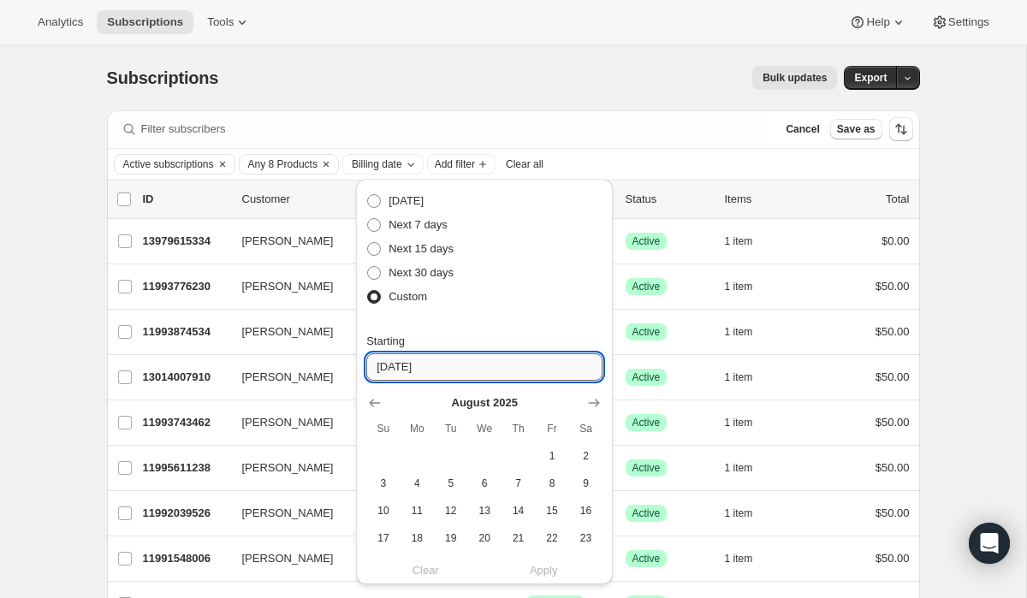
click at [438, 371] on input "09-11-2025" at bounding box center [484, 366] width 236 height 27
click at [453, 371] on input "09-11-2025" at bounding box center [484, 366] width 236 height 27
click at [374, 401] on icon "Show previous month, July 2025" at bounding box center [374, 403] width 17 height 17
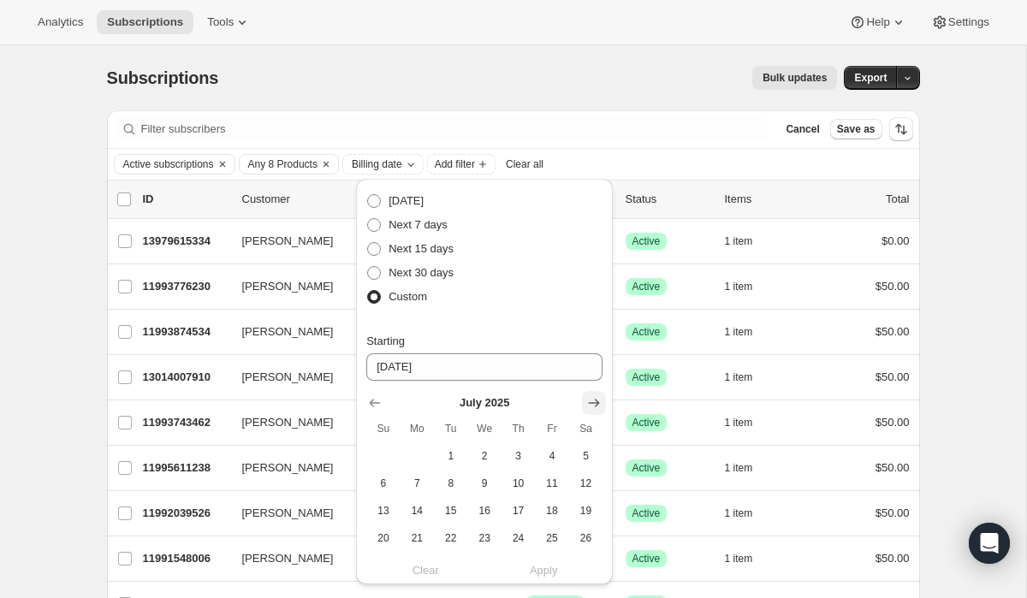
click at [590, 404] on icon "Show next month, August 2025" at bounding box center [593, 403] width 17 height 17
click at [590, 404] on icon "Show next month, September 2025" at bounding box center [593, 403] width 17 height 17
click at [413, 481] on span "8" at bounding box center [417, 484] width 20 height 14
type input "09-08-2025"
click at [401, 470] on button "8" at bounding box center [417, 483] width 33 height 27
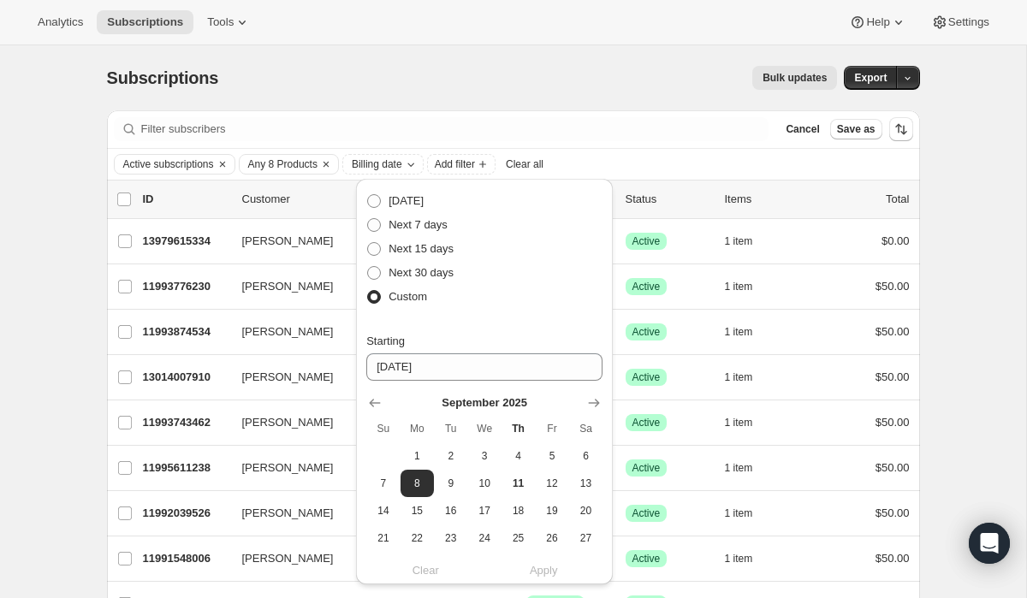
click at [401, 470] on button "8" at bounding box center [417, 483] width 33 height 27
click at [553, 286] on div "Custom" at bounding box center [484, 297] width 236 height 24
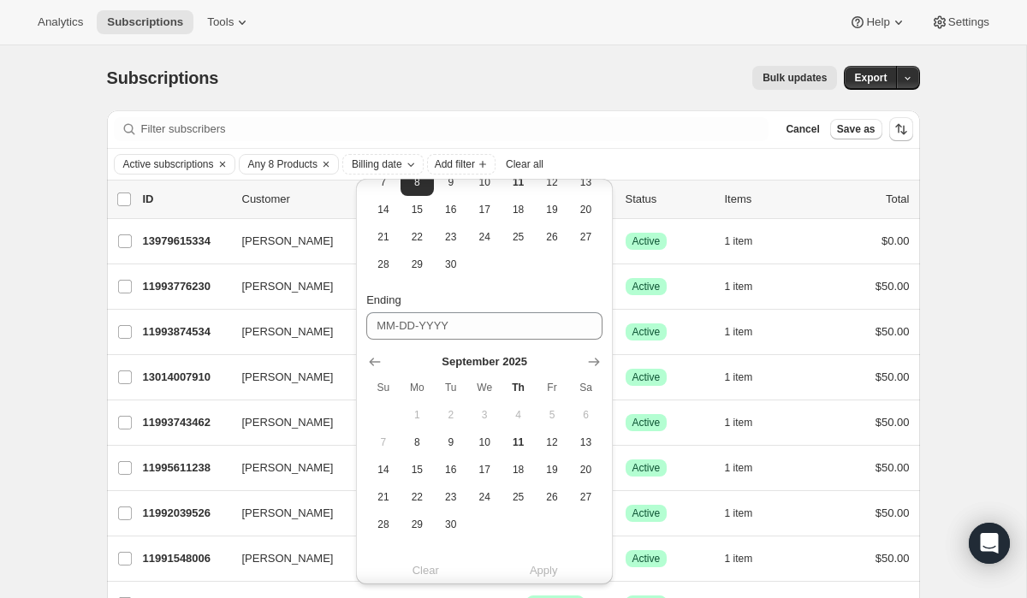
scroll to position [199, 0]
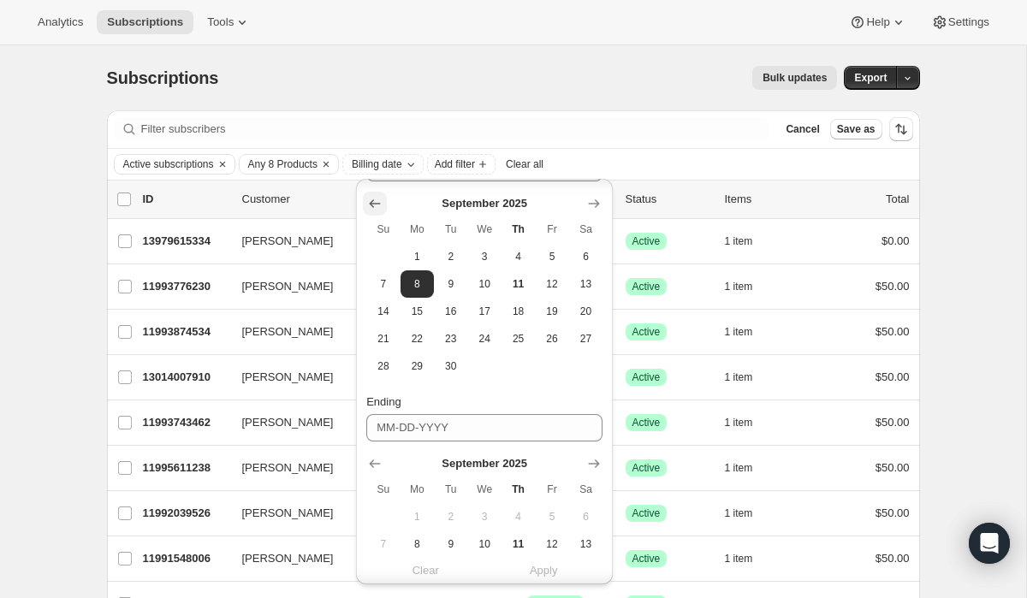
click at [373, 205] on icon "Show previous month, August 2025" at bounding box center [374, 203] width 17 height 17
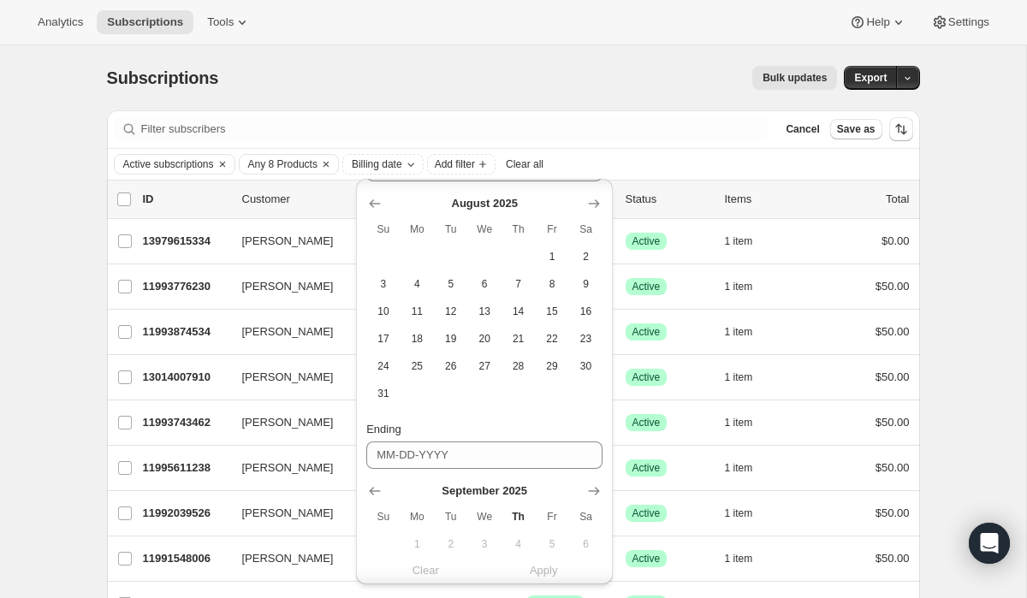
click at [603, 286] on div "Next billing date Today Next 7 days Next 15 days Next 30 days Custom Starting 0…" at bounding box center [484, 355] width 257 height 753
click at [591, 283] on span "9" at bounding box center [586, 284] width 20 height 14
type input "08-09-2025"
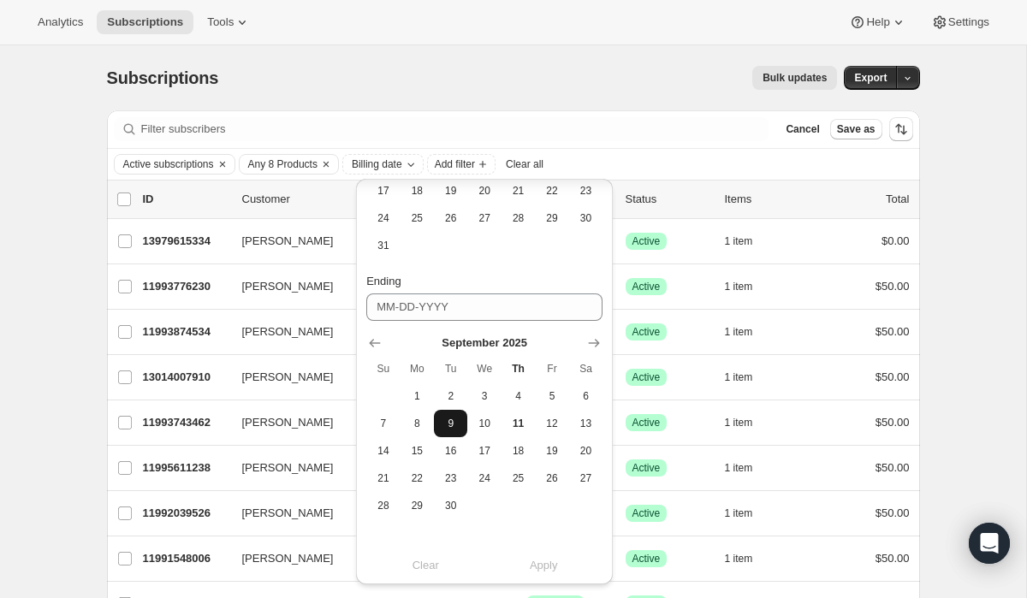
click at [458, 414] on button "9" at bounding box center [450, 423] width 33 height 27
type input "09-09-2025"
click at [555, 481] on button "Apply" at bounding box center [543, 565] width 139 height 27
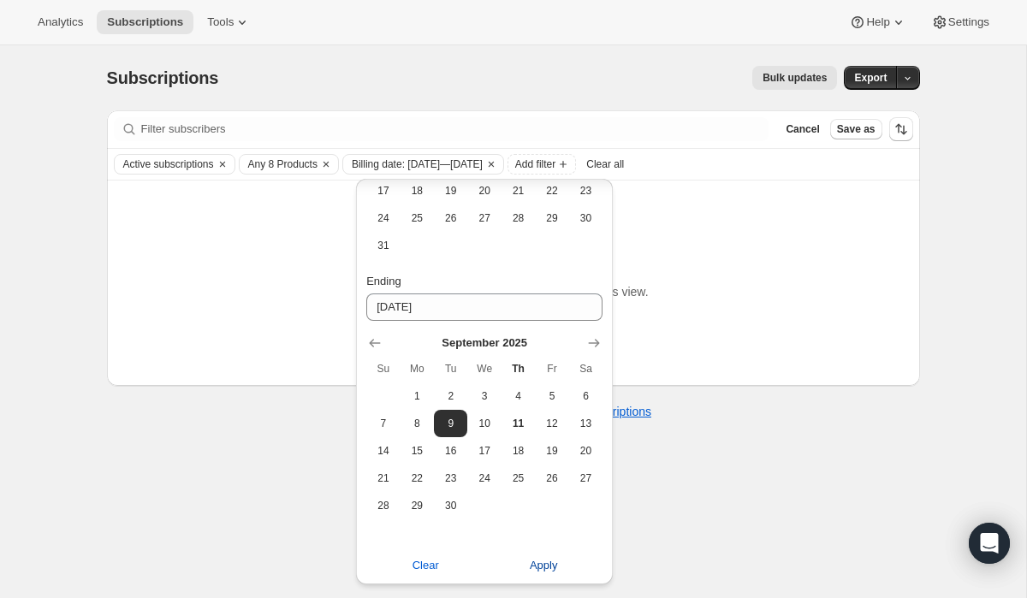
click at [555, 481] on button "Apply" at bounding box center [543, 565] width 139 height 27
click at [739, 481] on div "Subscriptions. This page is ready Subscriptions Bulk updates More actions Bulk …" at bounding box center [513, 344] width 1026 height 598
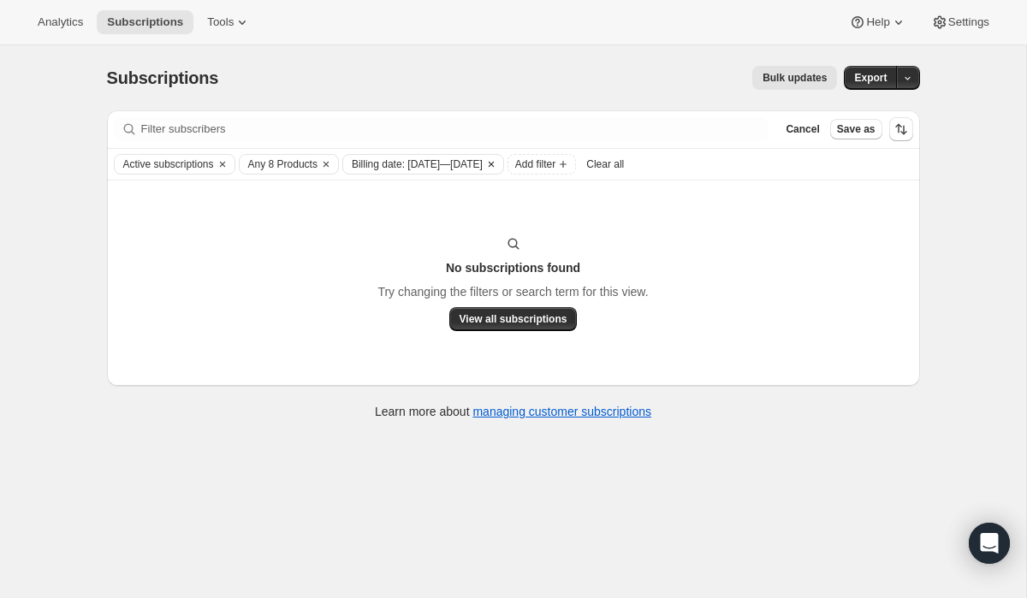
click at [498, 163] on icon "Clear" at bounding box center [491, 164] width 14 height 14
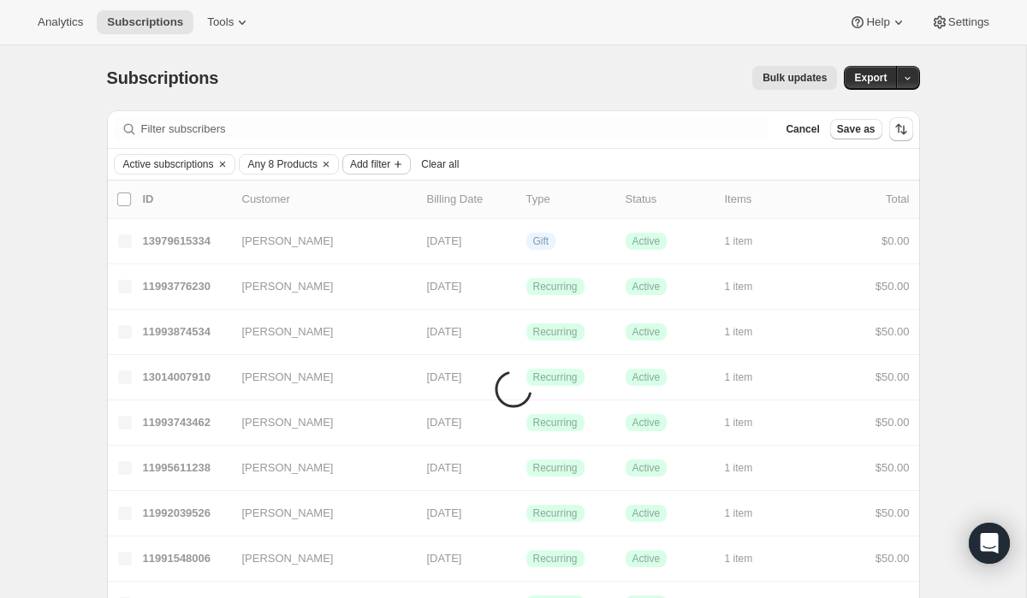
click at [390, 162] on span "Add filter" at bounding box center [370, 164] width 40 height 14
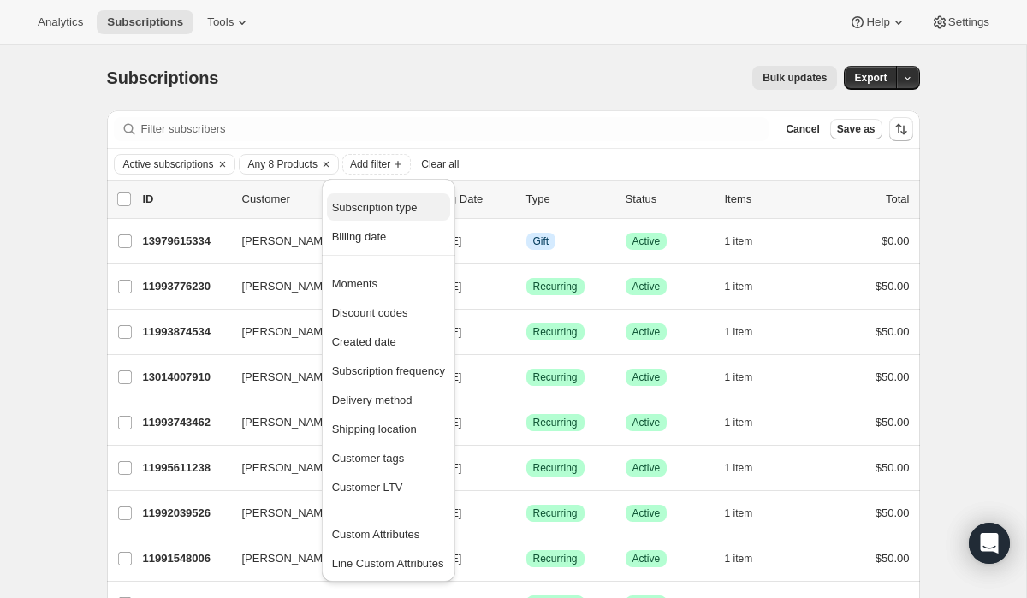
click at [398, 208] on span "Subscription type" at bounding box center [375, 207] width 86 height 13
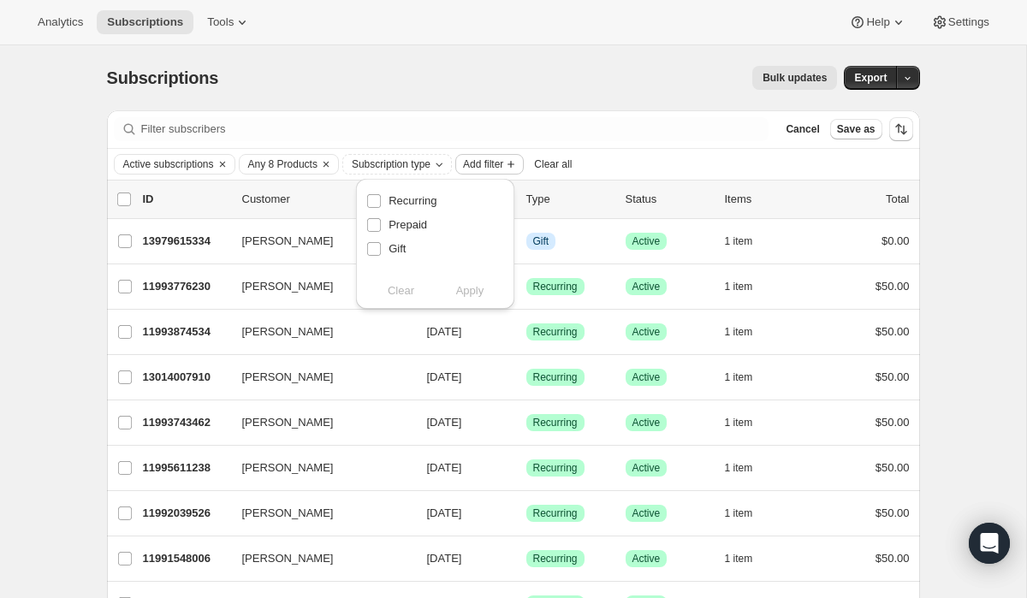
click at [524, 173] on button "Add filter" at bounding box center [489, 164] width 68 height 21
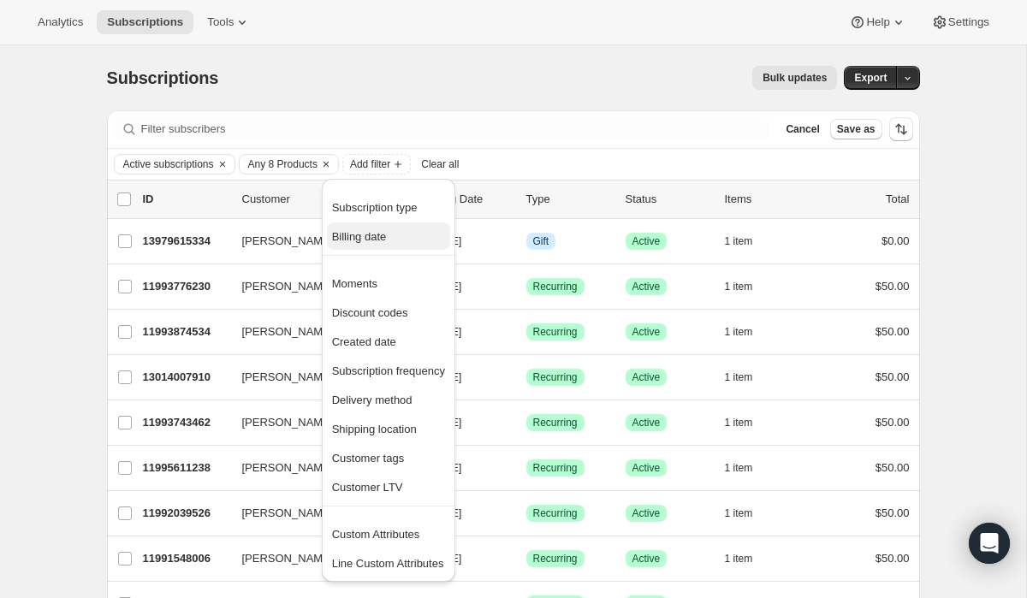
click at [368, 229] on span "Billing date" at bounding box center [388, 237] width 113 height 17
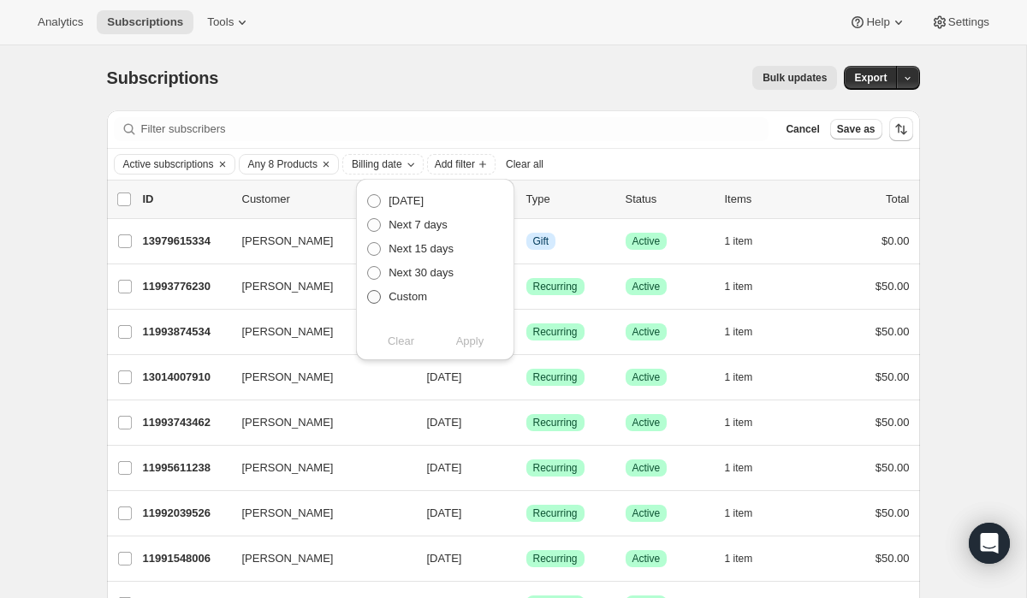
click at [377, 306] on label "Custom" at bounding box center [396, 297] width 61 height 24
click at [368, 291] on input "Custom" at bounding box center [367, 290] width 1 height 1
radio input "true"
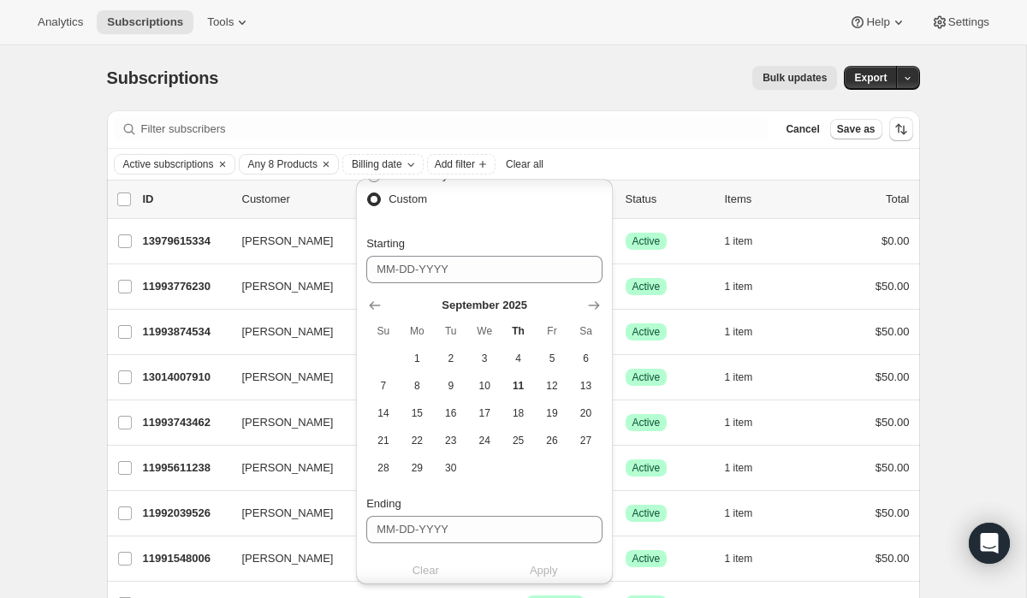
scroll to position [120, 0]
